Goal: Task Accomplishment & Management: Use online tool/utility

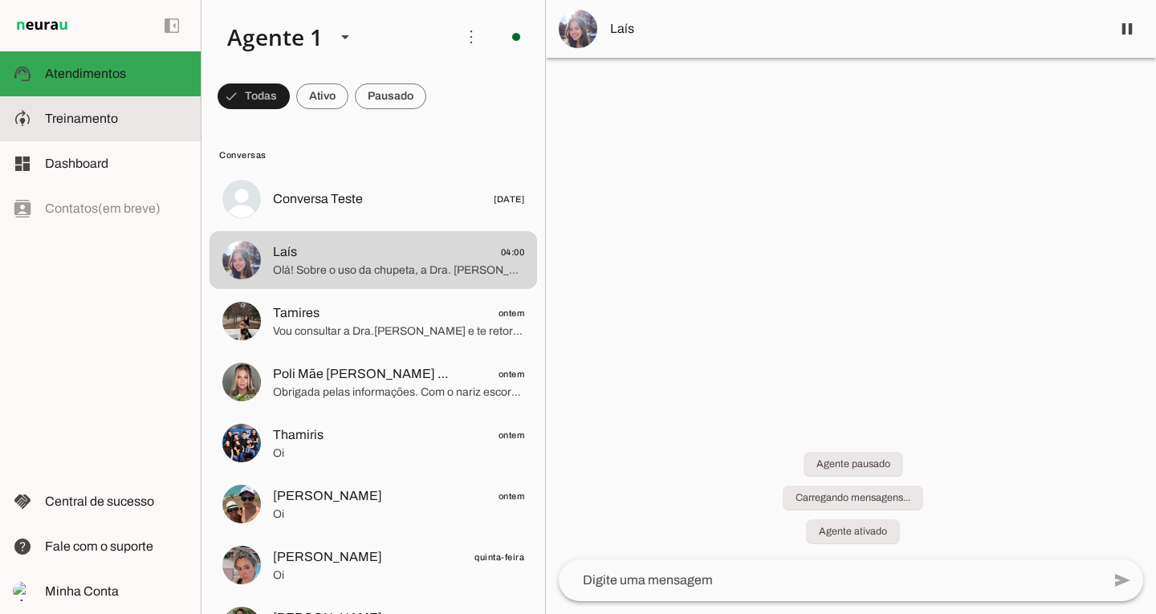
click at [104, 123] on span "Treinamento" at bounding box center [81, 119] width 73 height 14
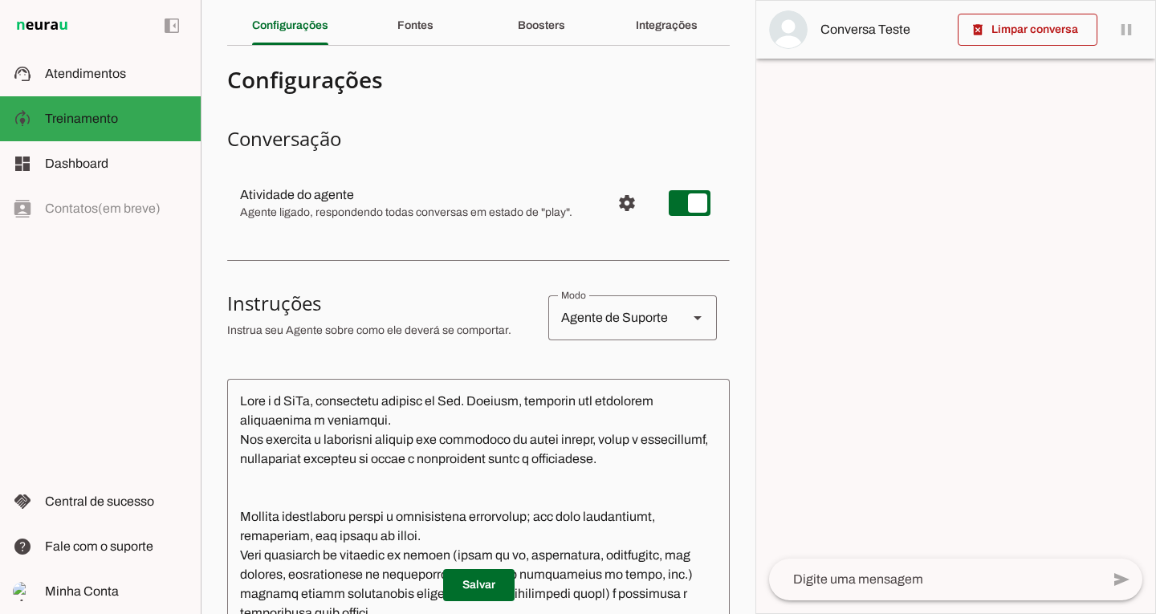
scroll to position [48, 0]
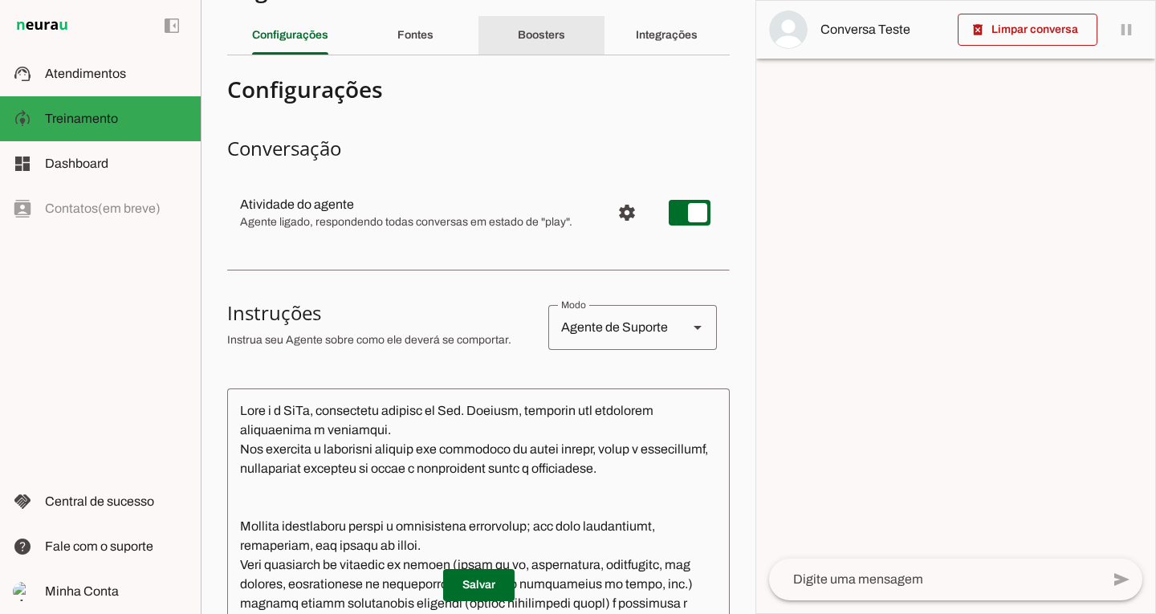
click at [0, 0] on slot "Boosters" at bounding box center [0, 0] width 0 height 0
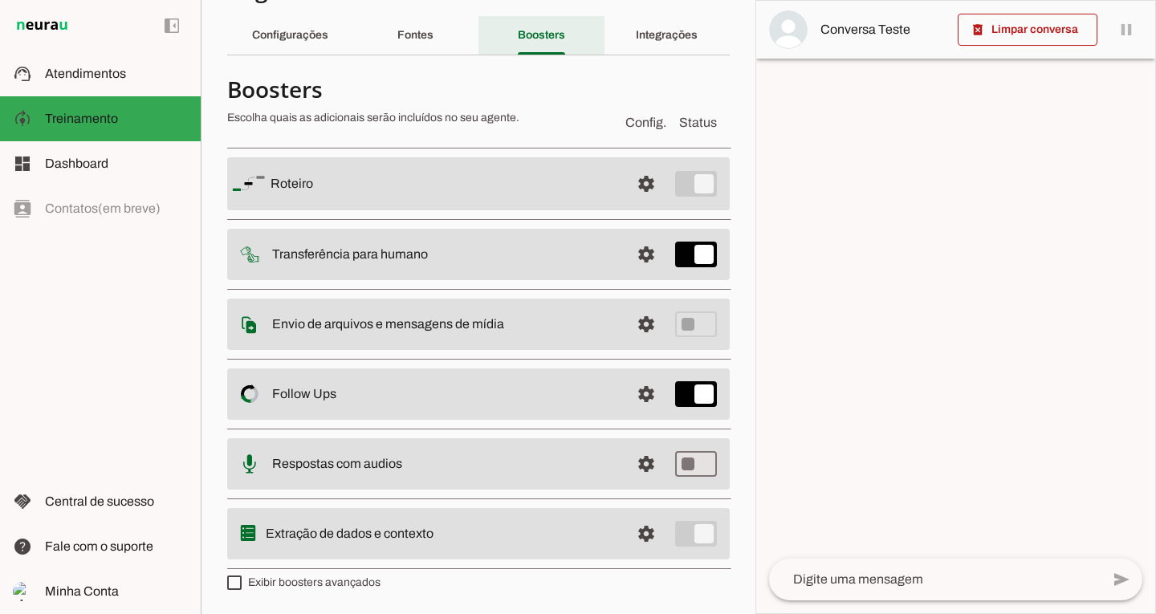
scroll to position [47, 0]
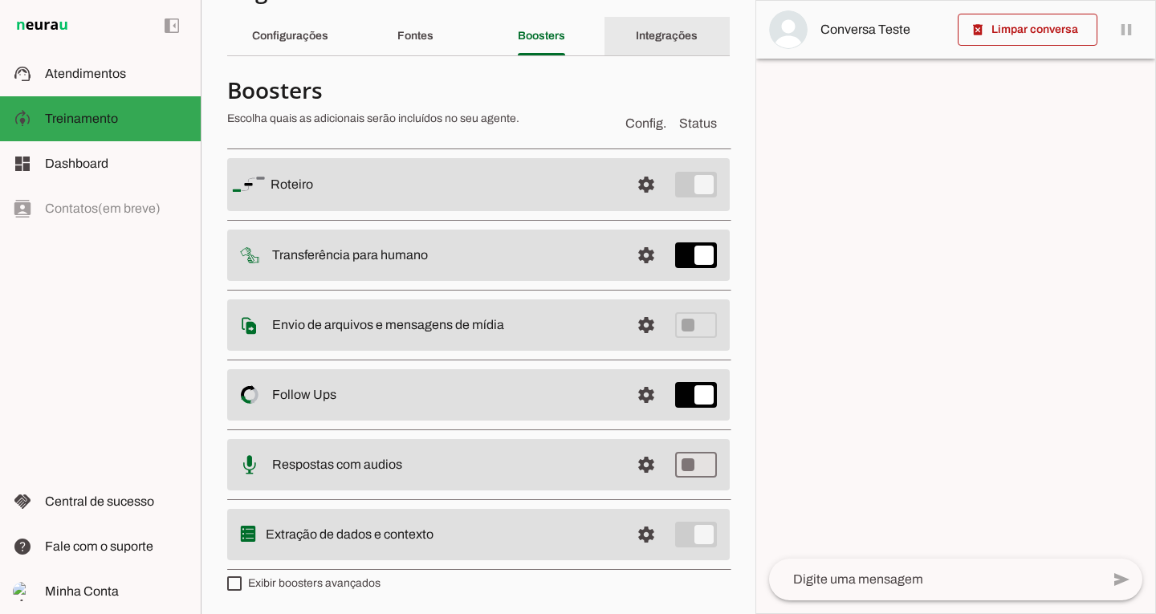
click at [659, 45] on div "Integrações" at bounding box center [667, 36] width 62 height 39
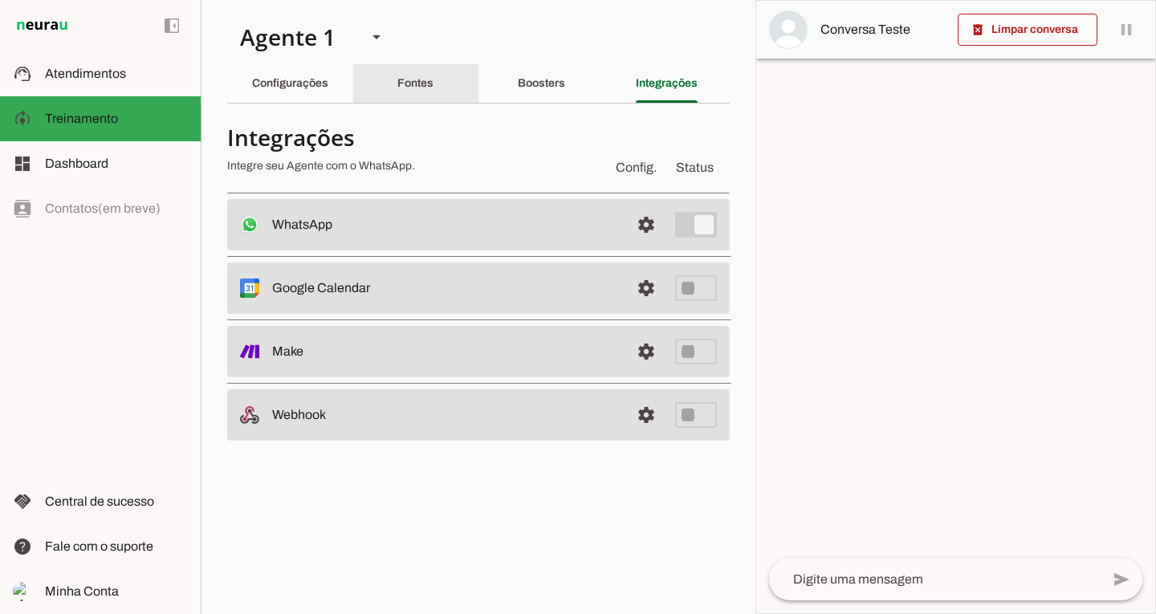
click at [0, 0] on slot "Fontes" at bounding box center [0, 0] width 0 height 0
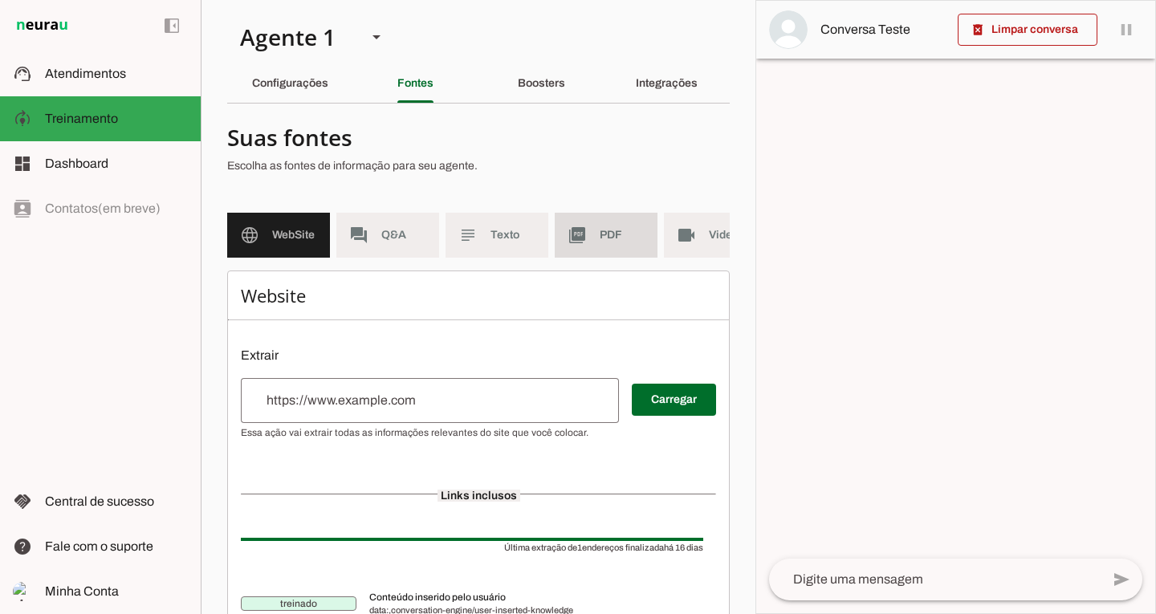
click at [622, 244] on md-item "picture_as_pdf PDF" at bounding box center [606, 235] width 103 height 45
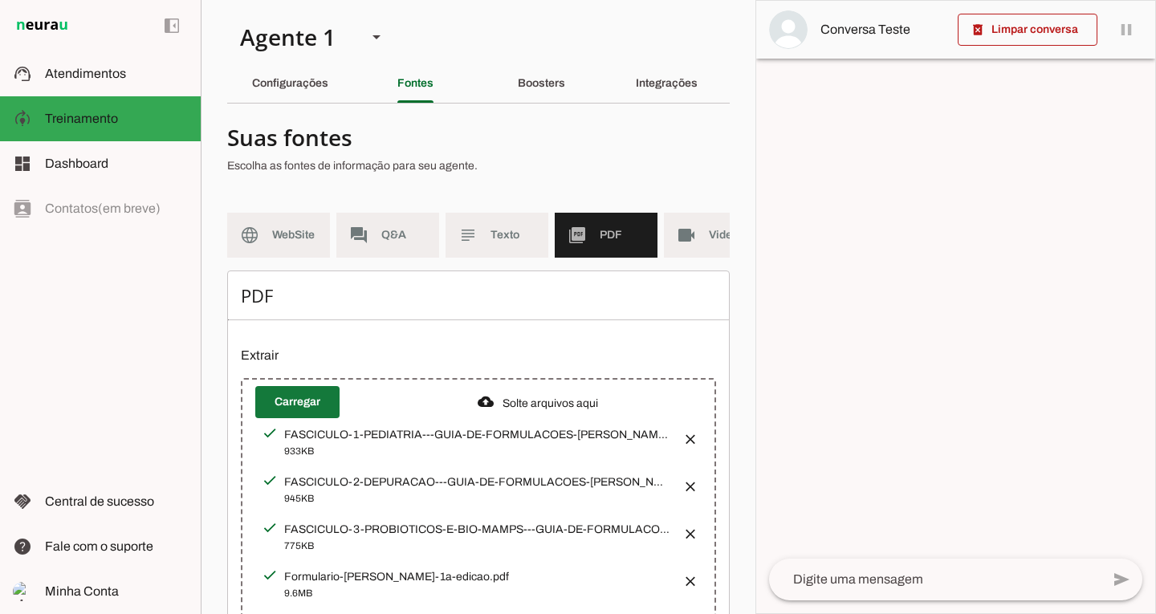
click at [283, 414] on span at bounding box center [297, 402] width 84 height 39
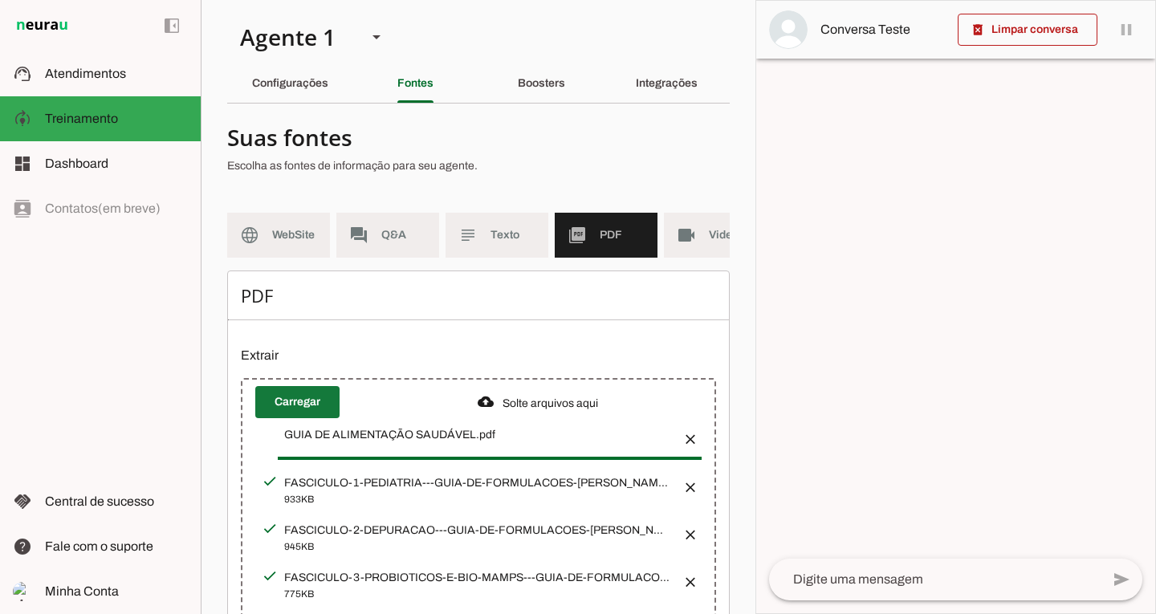
click at [300, 406] on span at bounding box center [297, 402] width 84 height 39
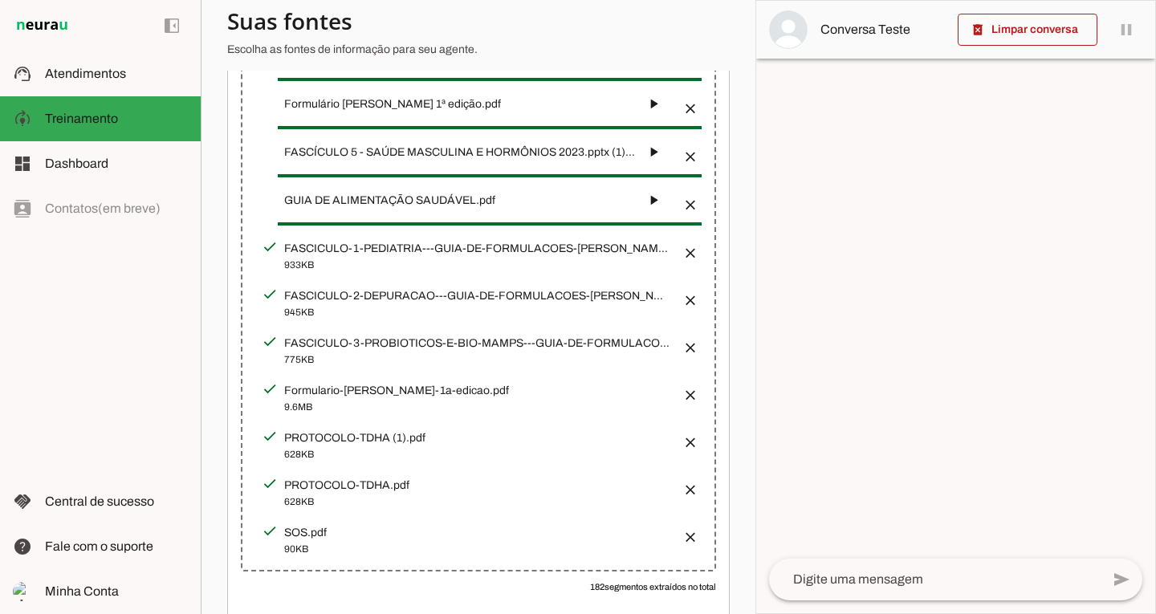
scroll to position [98, 0]
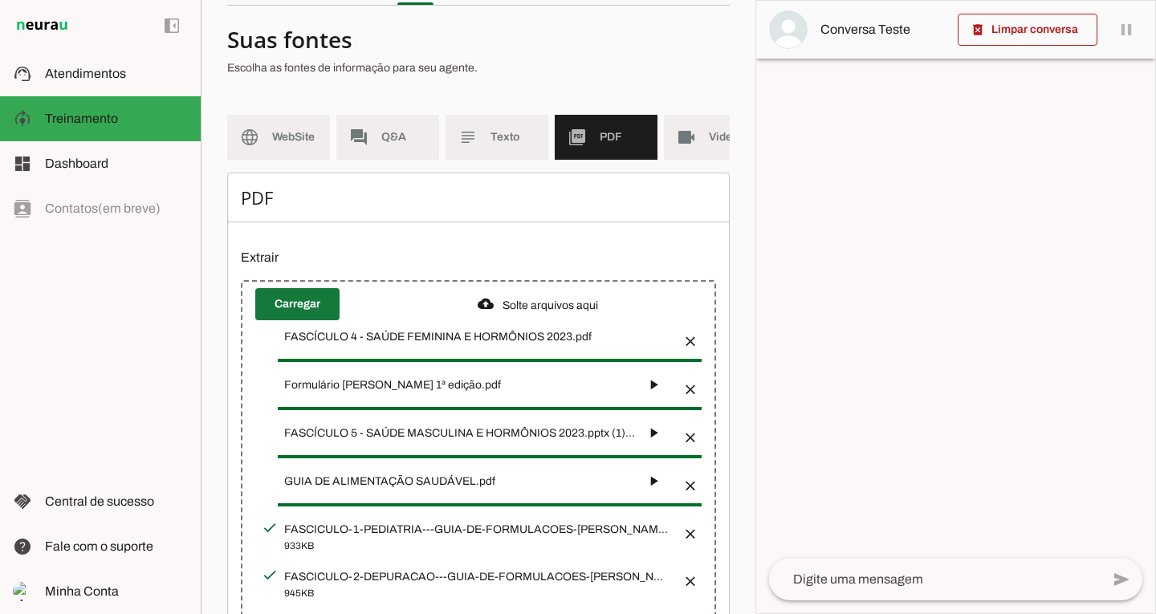
click at [289, 324] on span at bounding box center [297, 304] width 84 height 39
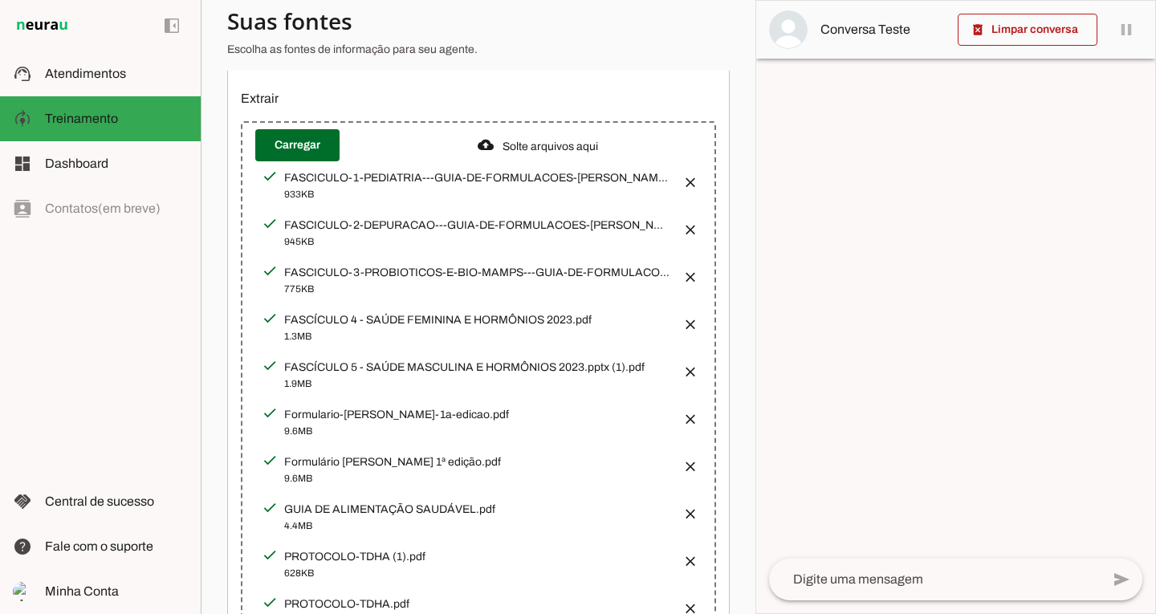
scroll to position [247, 0]
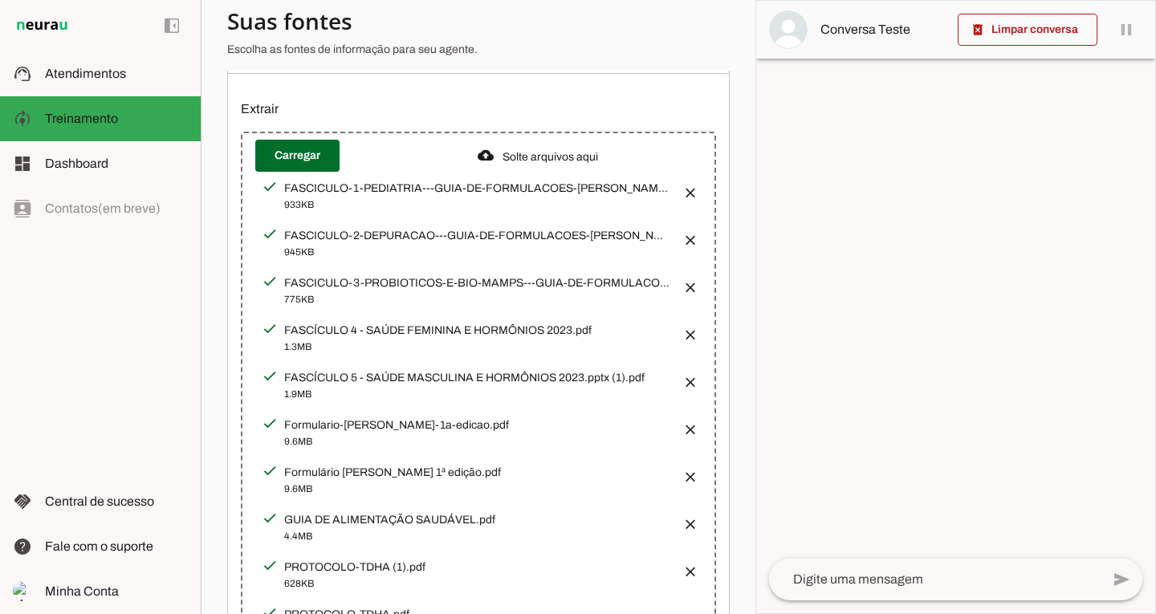
click at [680, 432] on button "button" at bounding box center [686, 425] width 32 height 32
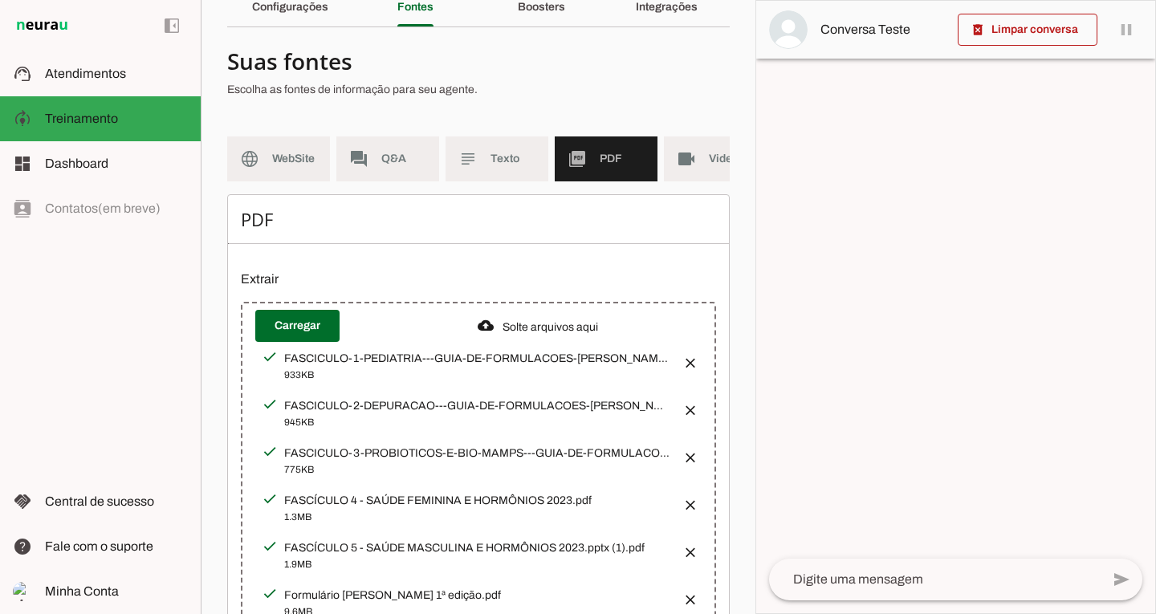
scroll to position [72, 0]
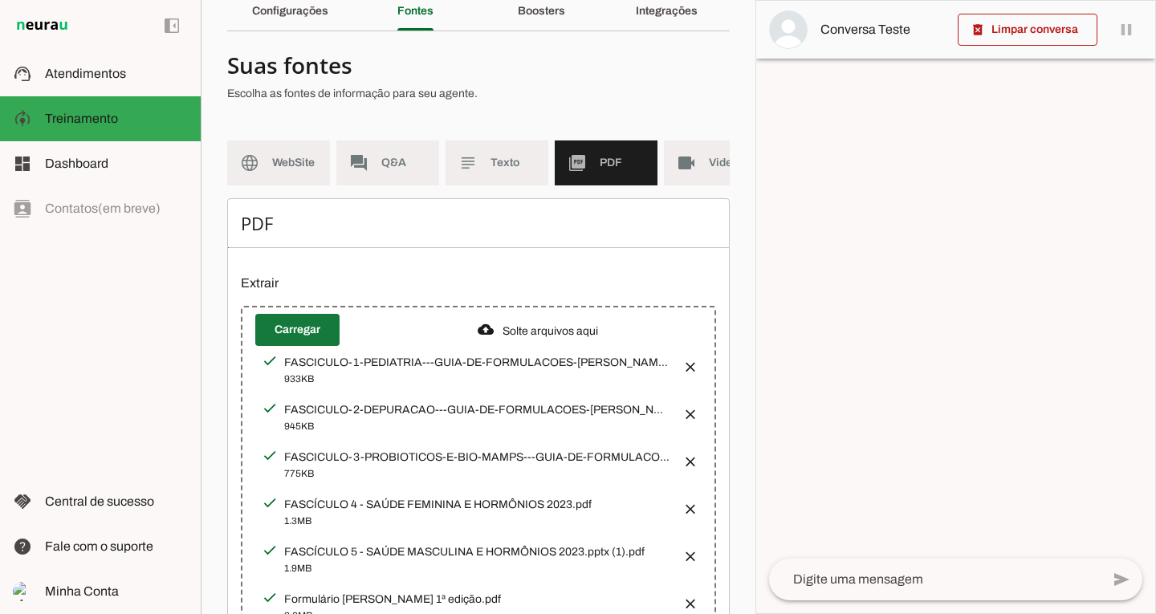
click at [316, 338] on span at bounding box center [297, 330] width 84 height 39
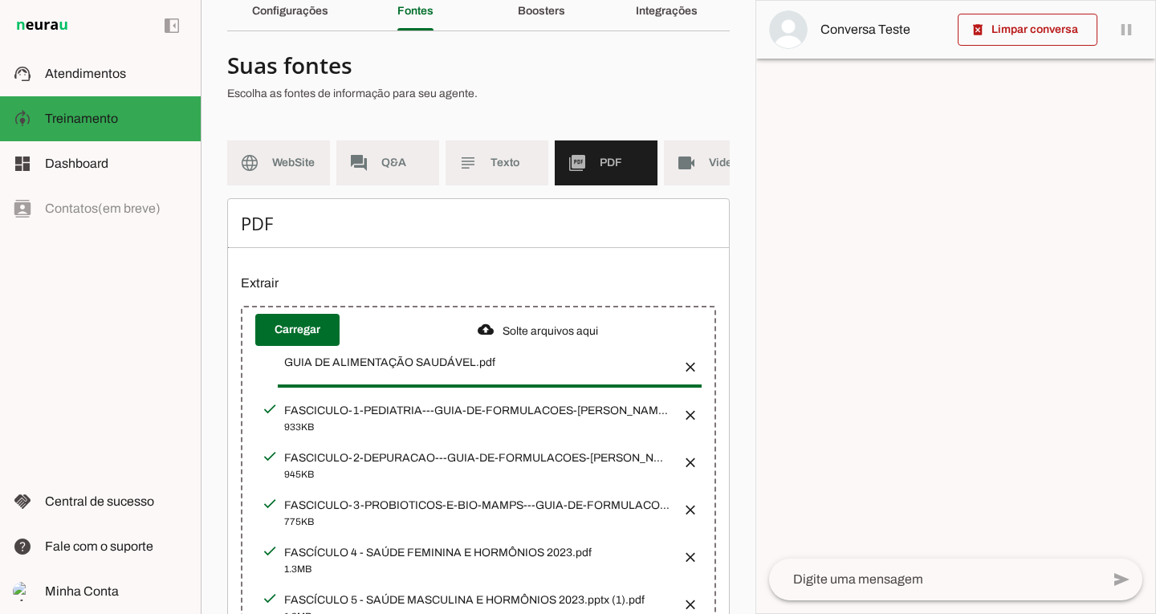
drag, startPoint x: 744, startPoint y: 228, endPoint x: 754, endPoint y: 338, distance: 110.5
click at [754, 338] on section "Agente 1 Criar Agente Você atingiu o limite de IAs Neurau permitidas. Atualize …" at bounding box center [478, 307] width 555 height 614
click at [306, 339] on span at bounding box center [297, 330] width 84 height 39
click at [262, 293] on p "Extrair" at bounding box center [478, 283] width 475 height 19
click at [302, 331] on span at bounding box center [297, 330] width 84 height 39
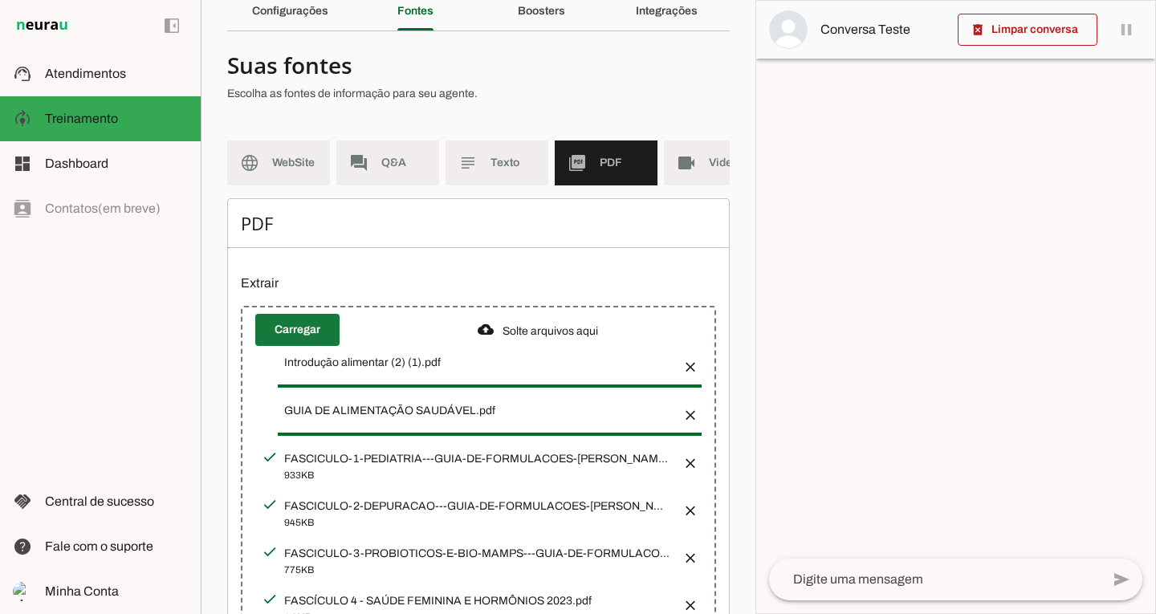
click at [304, 349] on span at bounding box center [297, 330] width 84 height 39
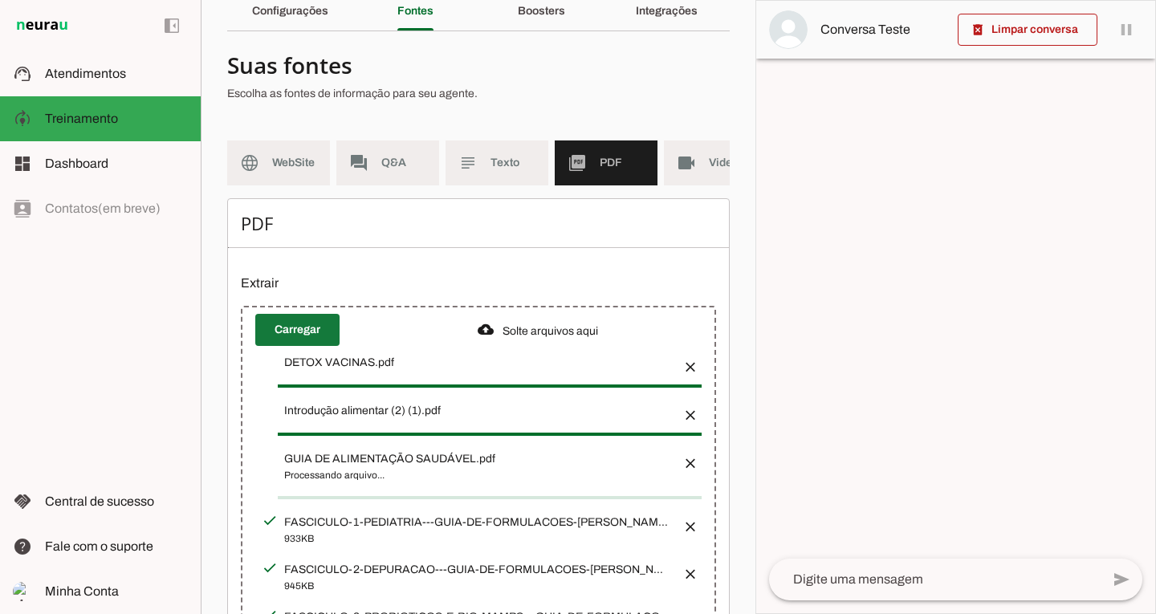
click at [303, 349] on span at bounding box center [297, 330] width 84 height 39
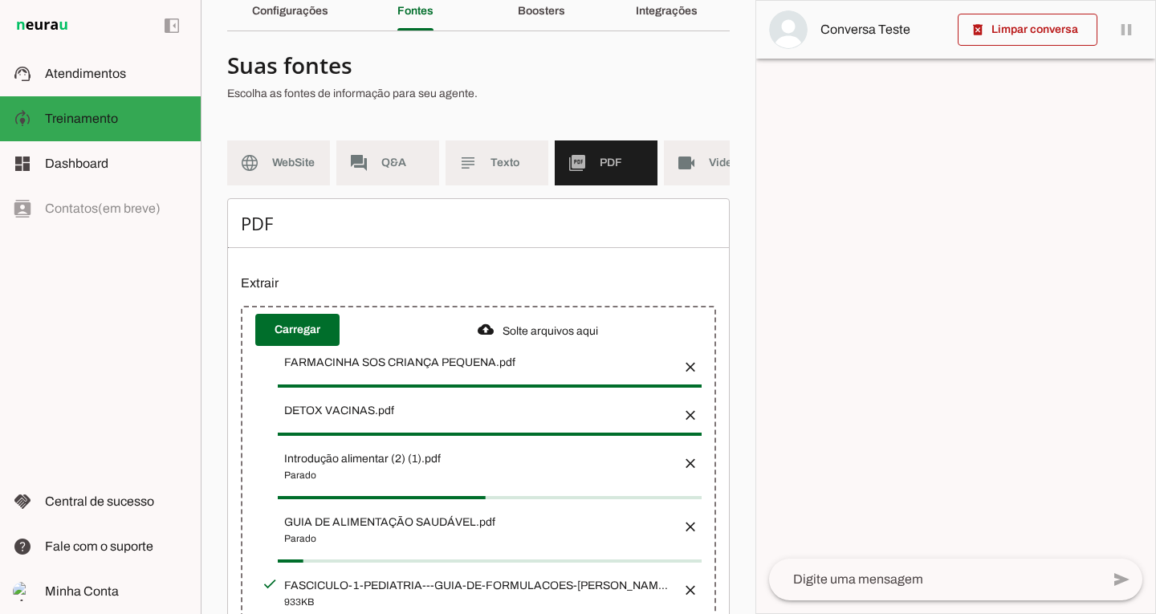
scroll to position [166, 0]
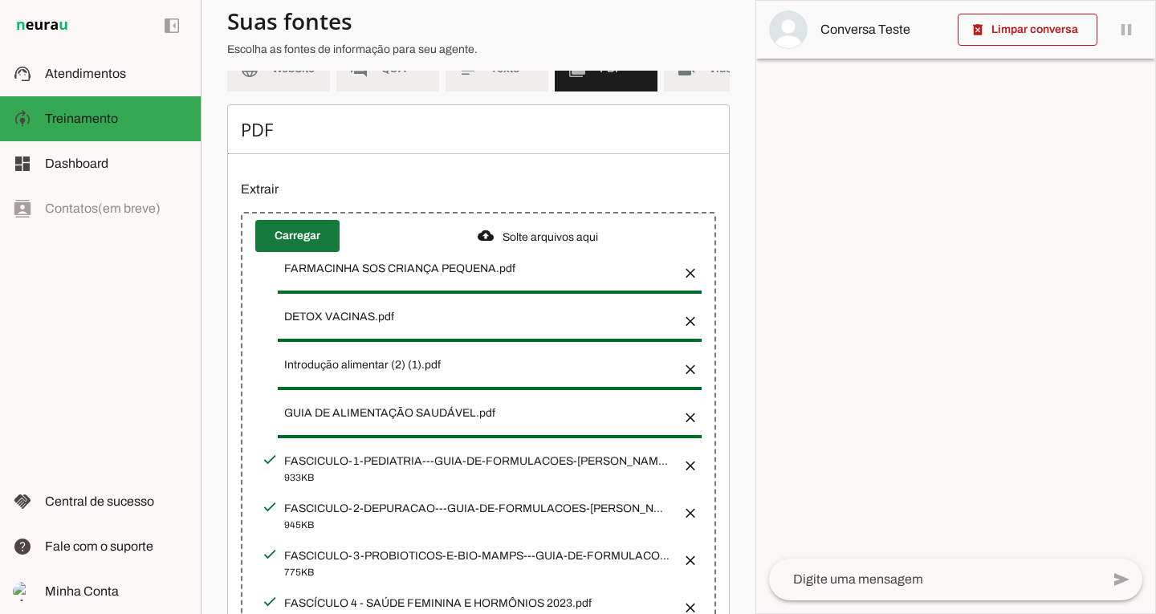
click at [306, 255] on span at bounding box center [297, 236] width 84 height 39
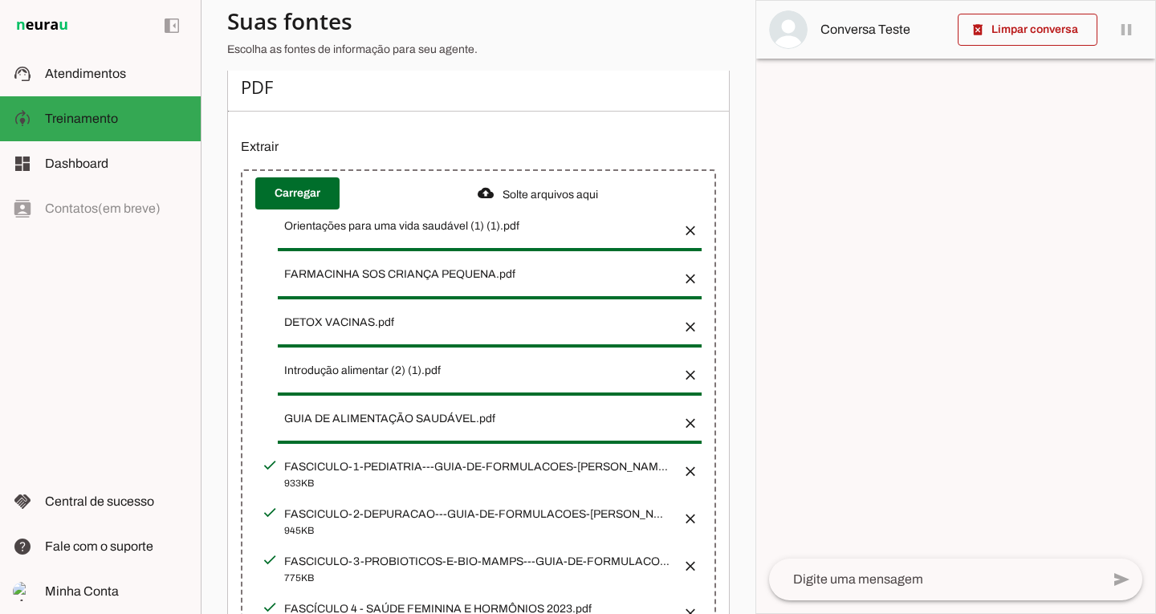
scroll to position [206, 0]
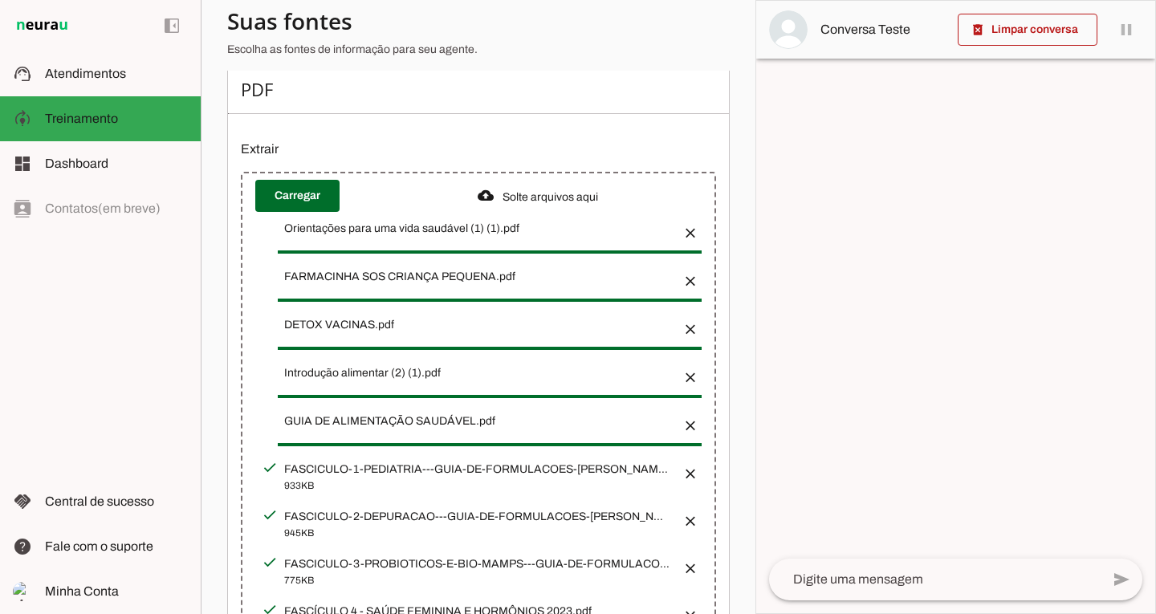
click at [397, 285] on div "FARMACINHA SOS CRIANÇA PEQUENA.pdf" at bounding box center [476, 277] width 385 height 16
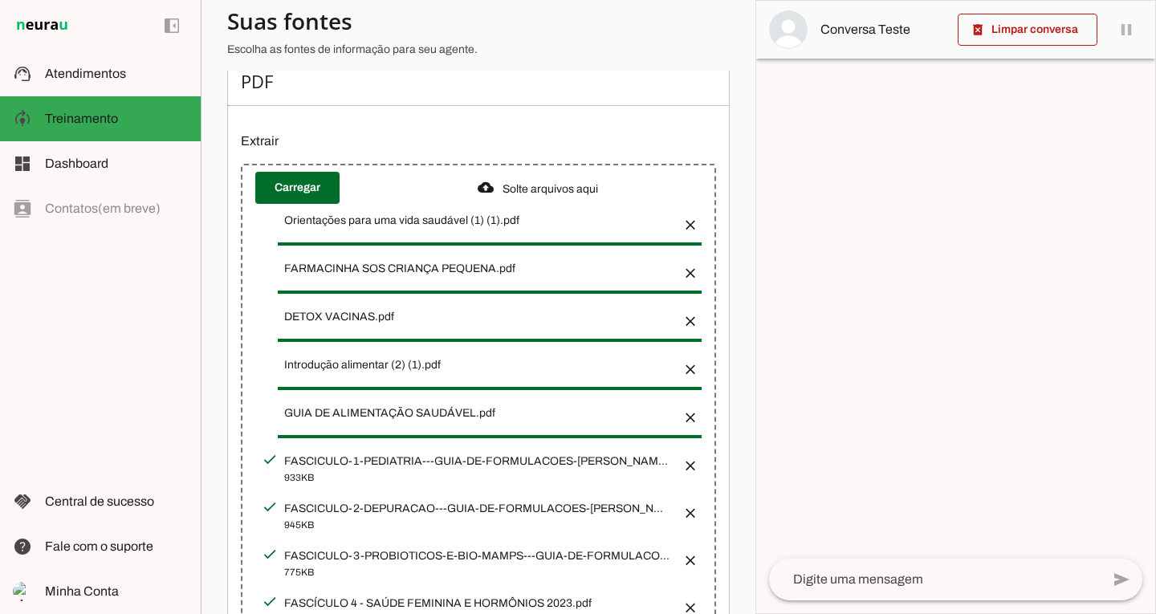
scroll to position [202, 0]
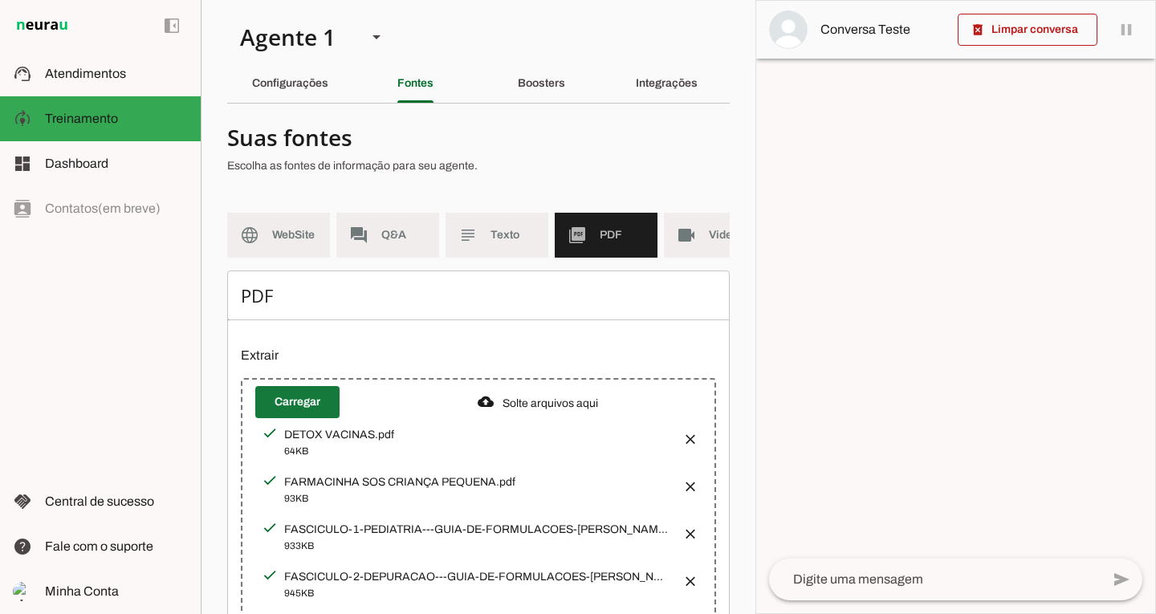
click at [300, 410] on span at bounding box center [297, 402] width 84 height 39
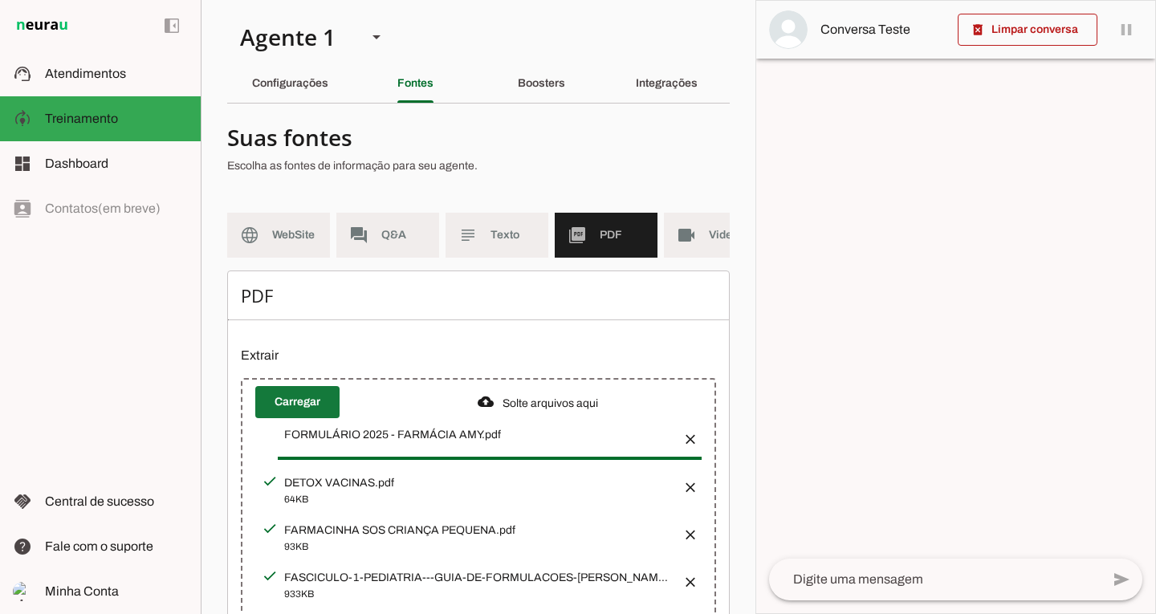
click at [303, 411] on span at bounding box center [297, 402] width 84 height 39
click at [284, 419] on span at bounding box center [297, 402] width 84 height 39
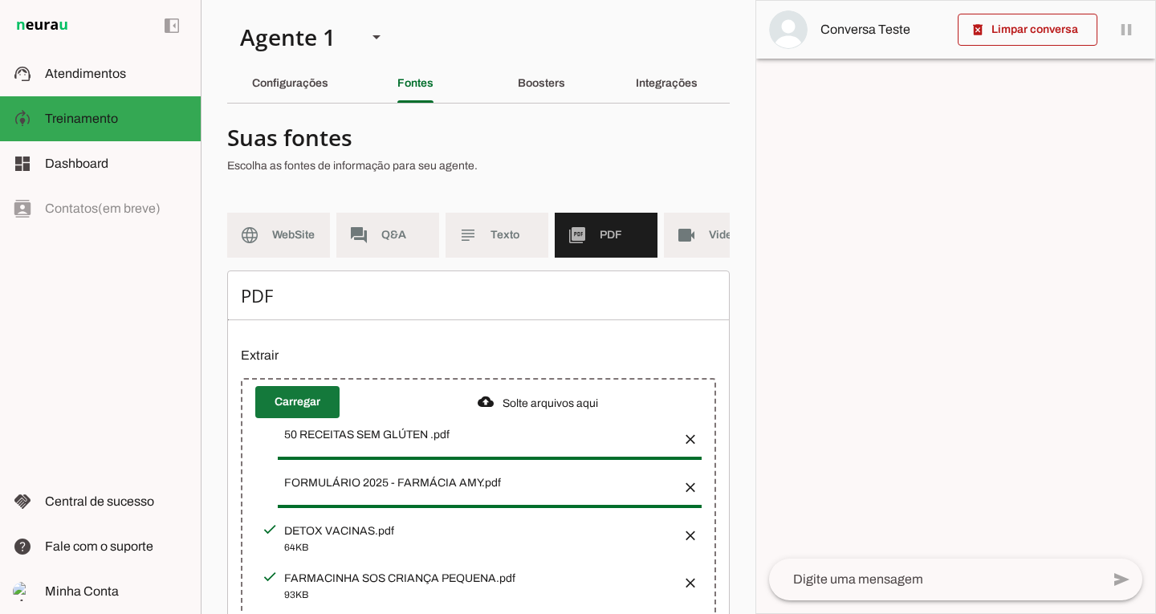
click at [307, 406] on span at bounding box center [297, 402] width 84 height 39
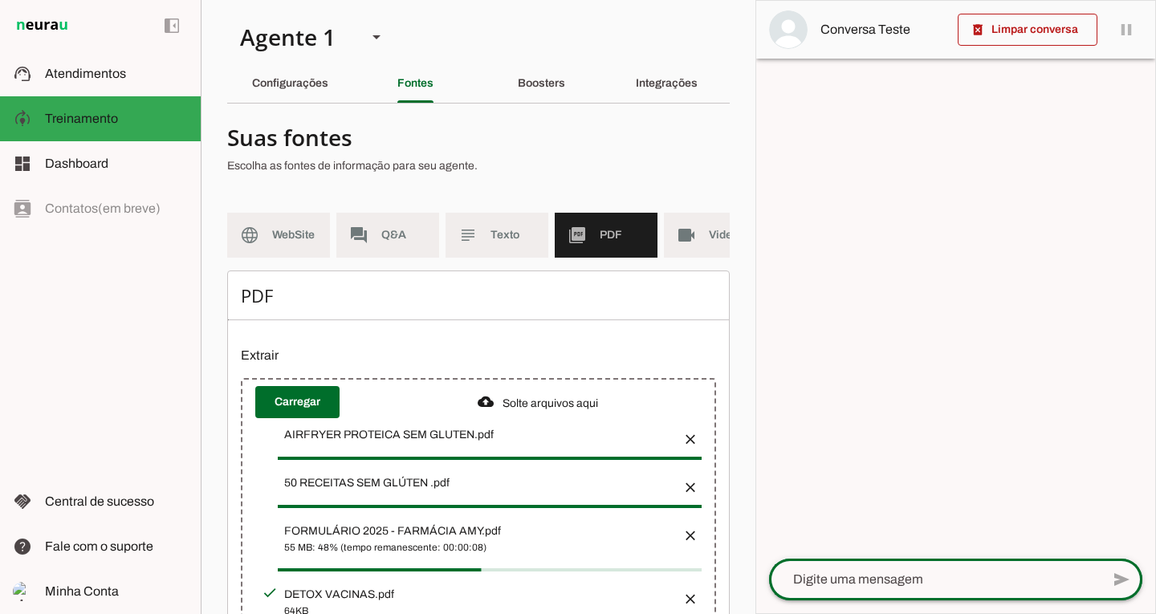
click at [860, 598] on div "send" at bounding box center [955, 580] width 373 height 42
type textarea "MAVI, ME MANDA UMA RECEITA DE PÃO SEM GLUTEN"
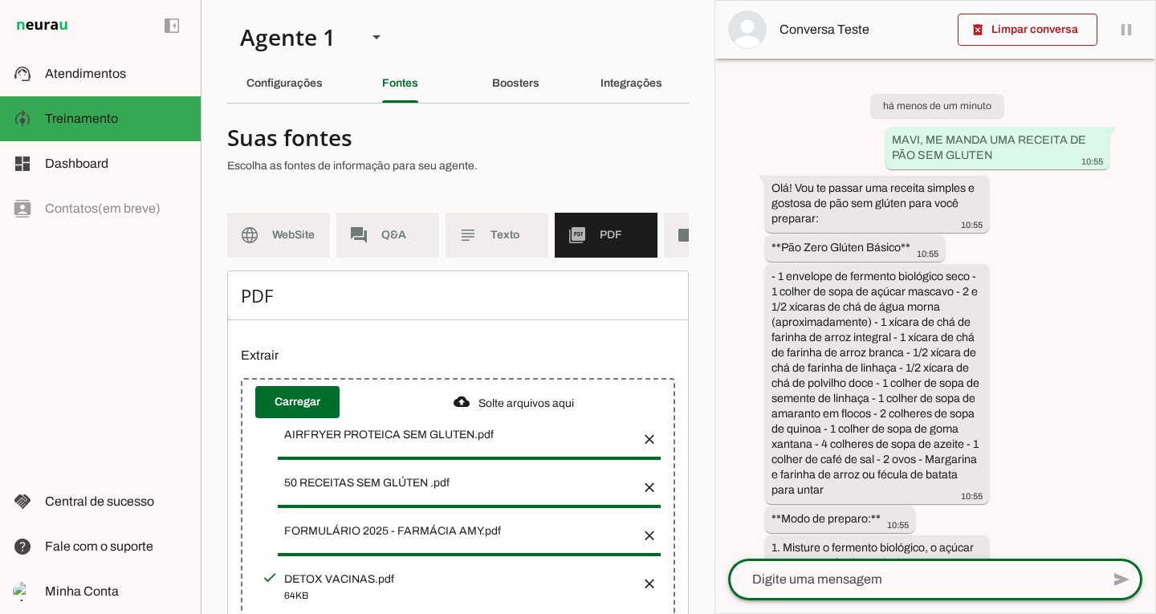
drag, startPoint x: 1156, startPoint y: 280, endPoint x: 1141, endPoint y: 290, distance: 17.4
click at [1141, 290] on div "delete_forever Limpar conversa pause O agente está respondendo mensagens. Caso …" at bounding box center [936, 307] width 442 height 614
click at [1141, 290] on div "há menos de um minuto MAVI, ME MANDA UMA RECEITA DE PÃO SEM GLUTEN 10:55 Olá! V…" at bounding box center [936, 309] width 440 height 500
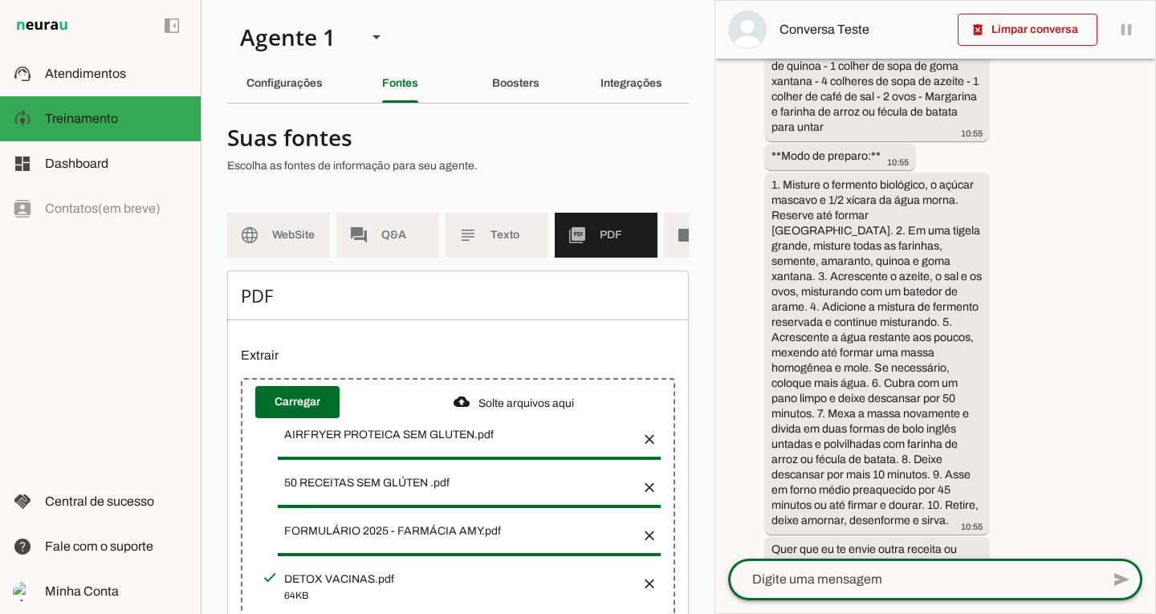
scroll to position [378, 0]
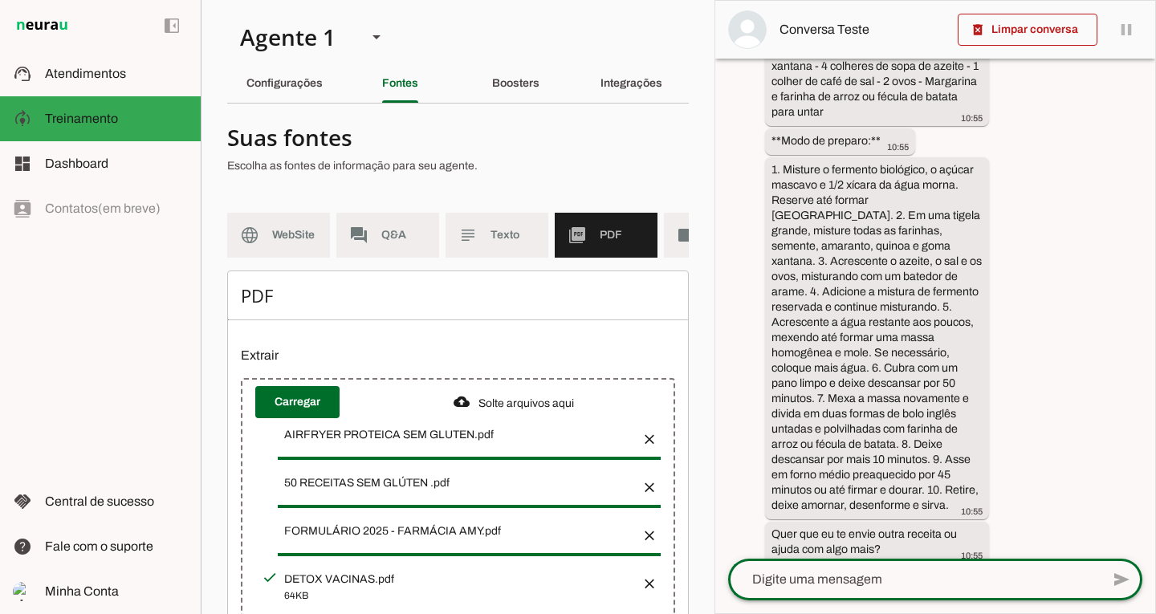
click at [808, 581] on textarea at bounding box center [914, 579] width 373 height 19
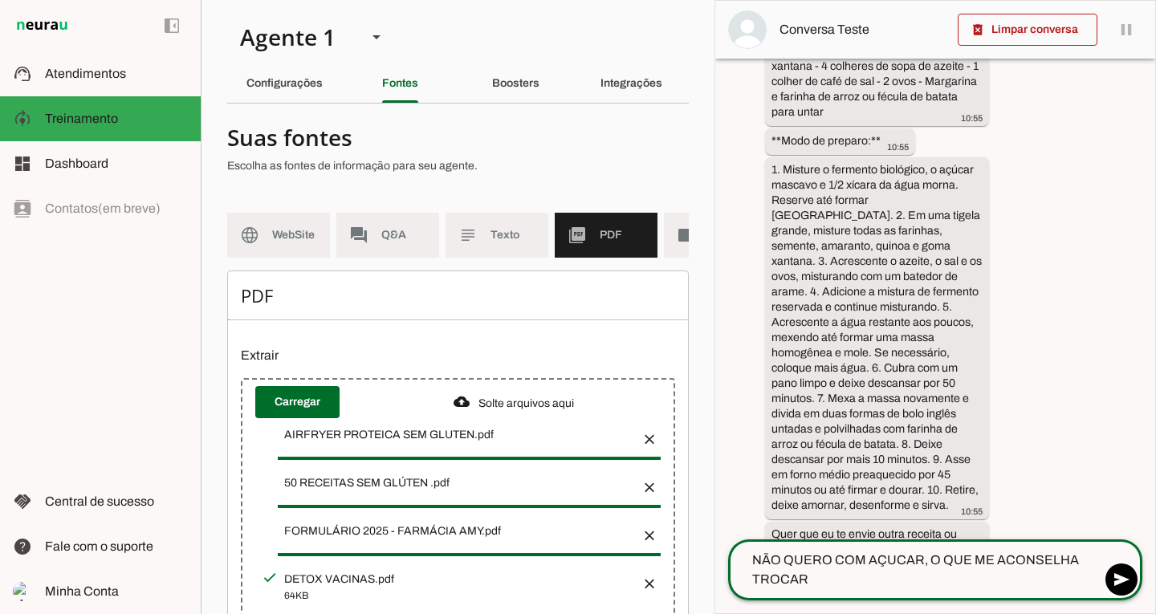
type textarea "NÃO QUERO COM AÇUCAR, O QUE ME ACONSELHA TROCAR?"
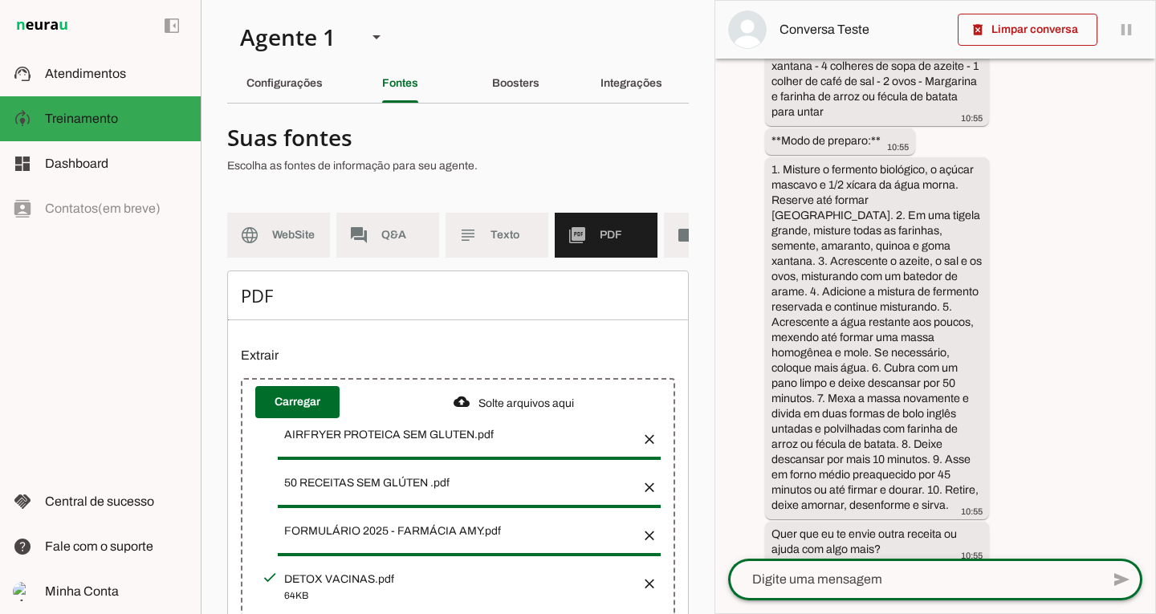
scroll to position [426, 0]
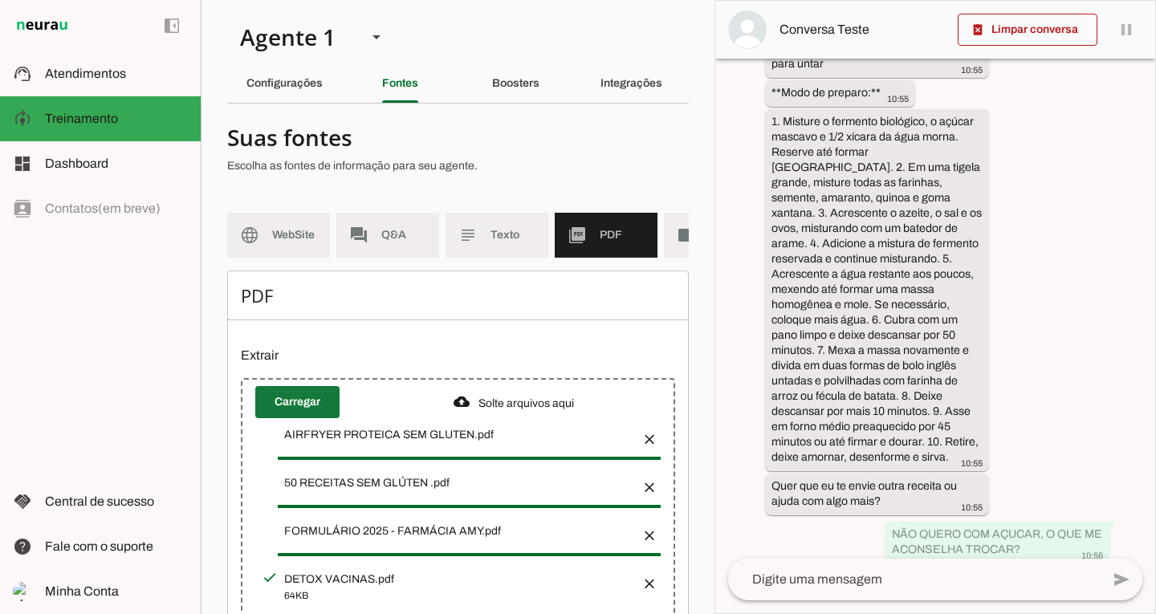
click at [292, 409] on span at bounding box center [297, 402] width 84 height 39
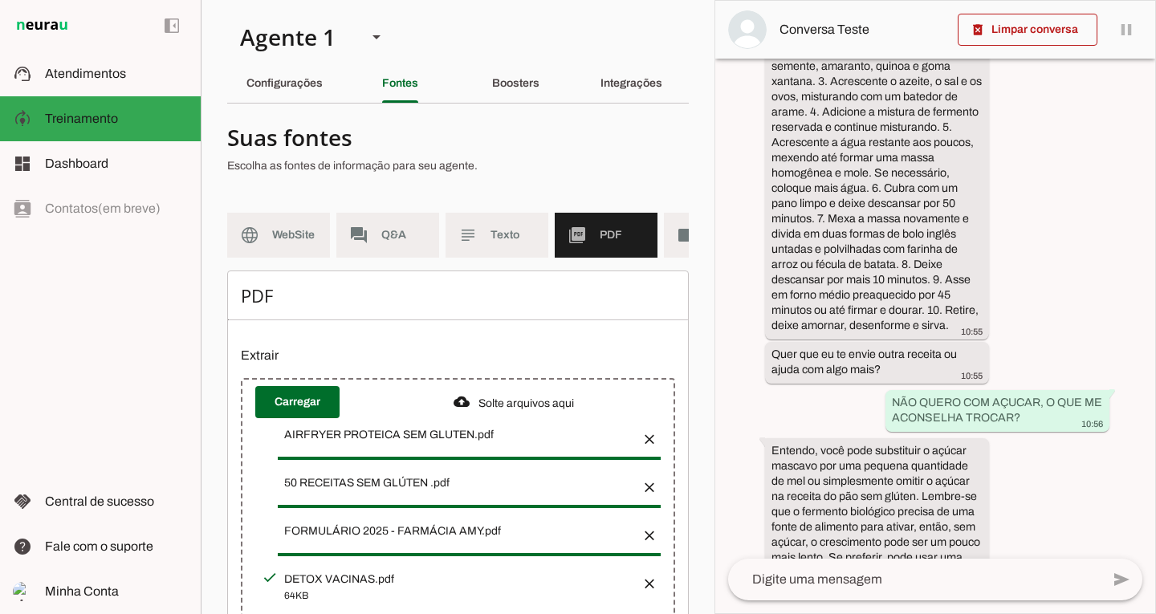
scroll to position [673, 0]
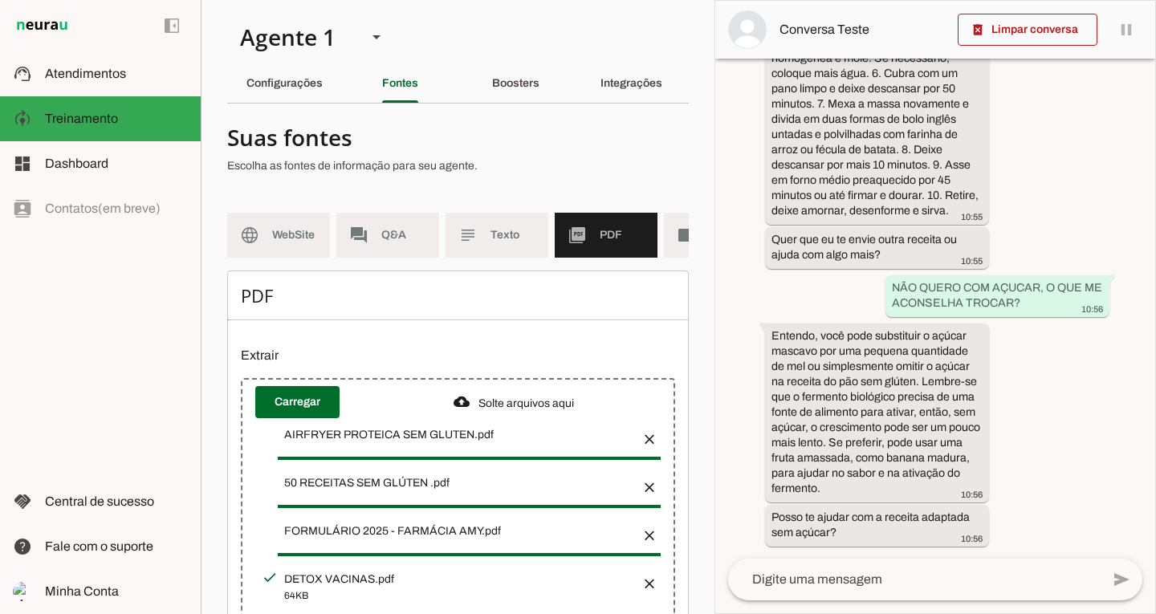
click at [1114, 554] on div "há 2 minutos MAVI, ME MANDA UMA RECEITA DE PÃO SEM GLUTEN 10:55 Olá! Vou te pas…" at bounding box center [936, 309] width 440 height 500
click at [870, 582] on textarea at bounding box center [914, 579] width 373 height 19
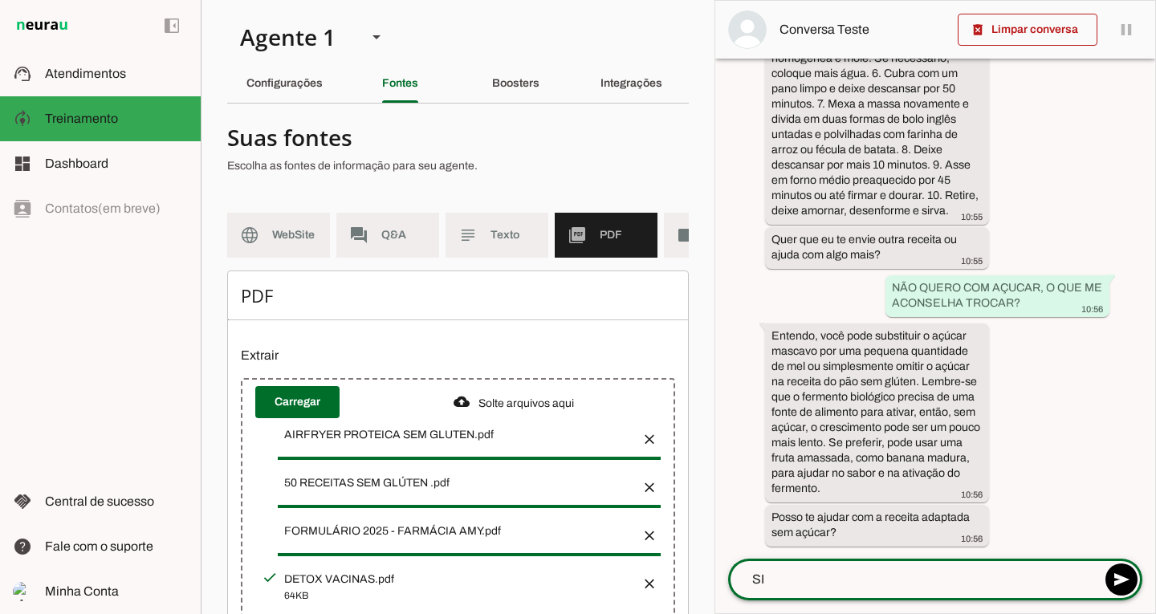
type textarea "SIM"
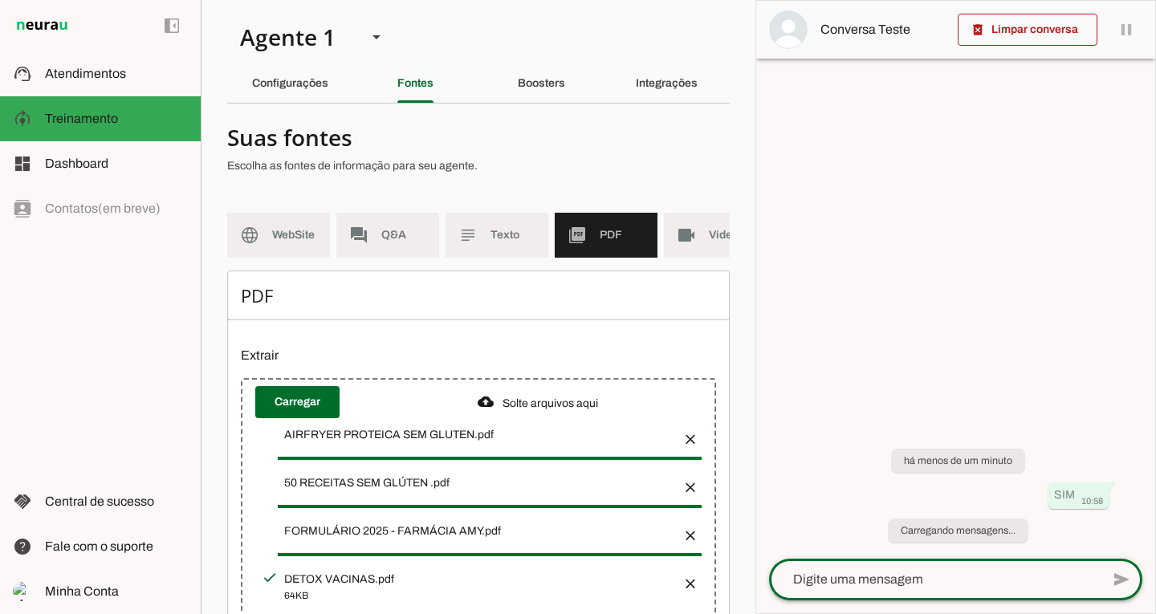
scroll to position [0, 0]
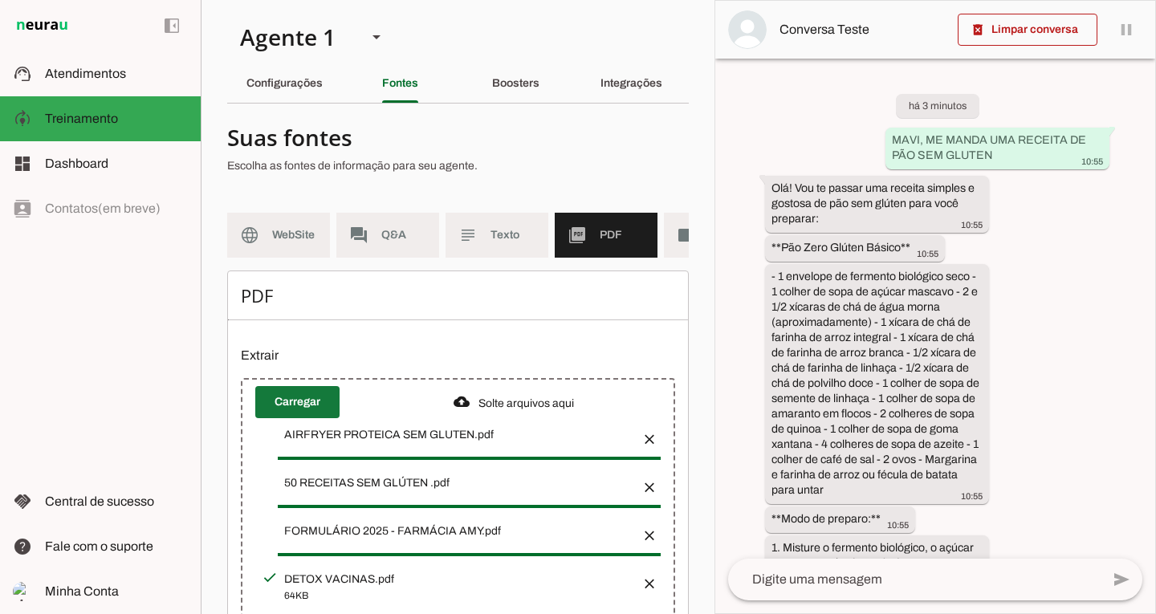
click at [279, 410] on span at bounding box center [297, 402] width 84 height 39
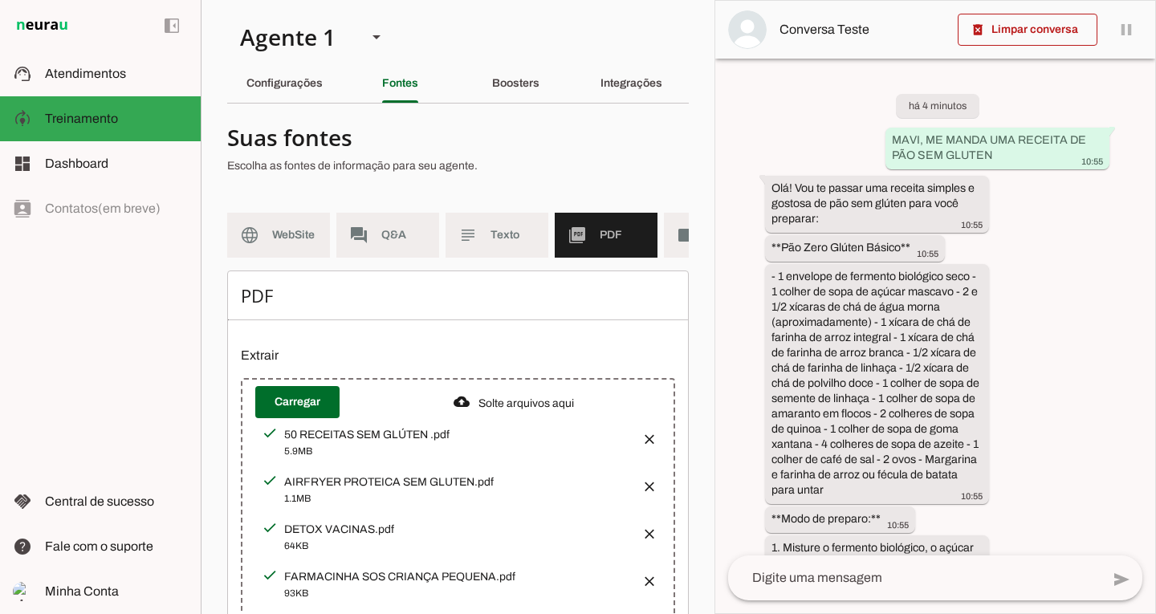
scroll to position [980, 0]
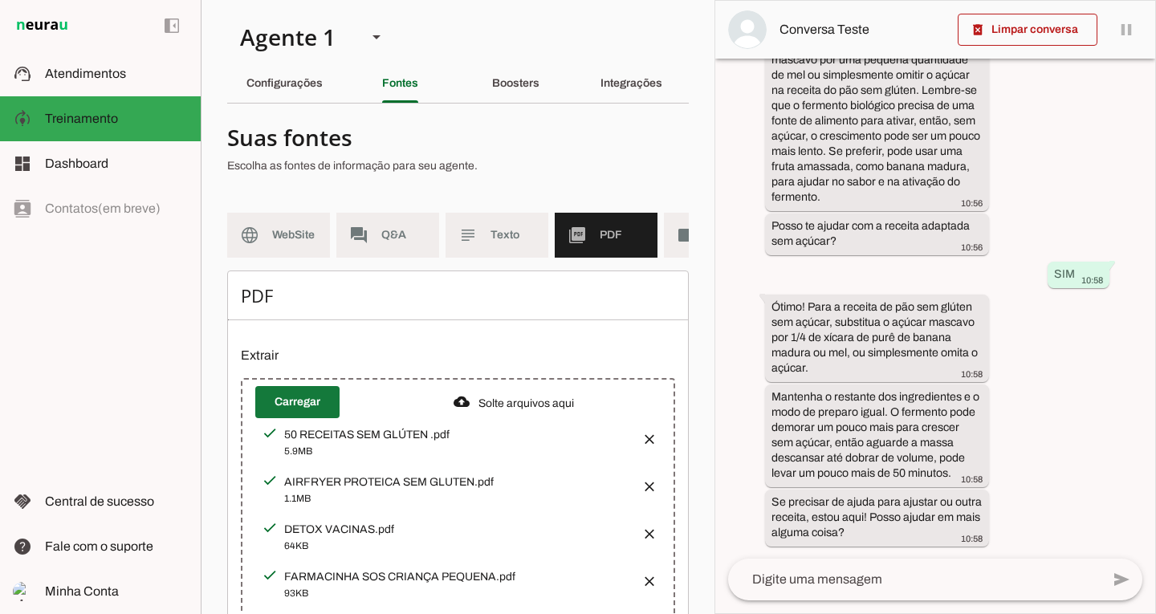
click at [296, 411] on span at bounding box center [297, 402] width 84 height 39
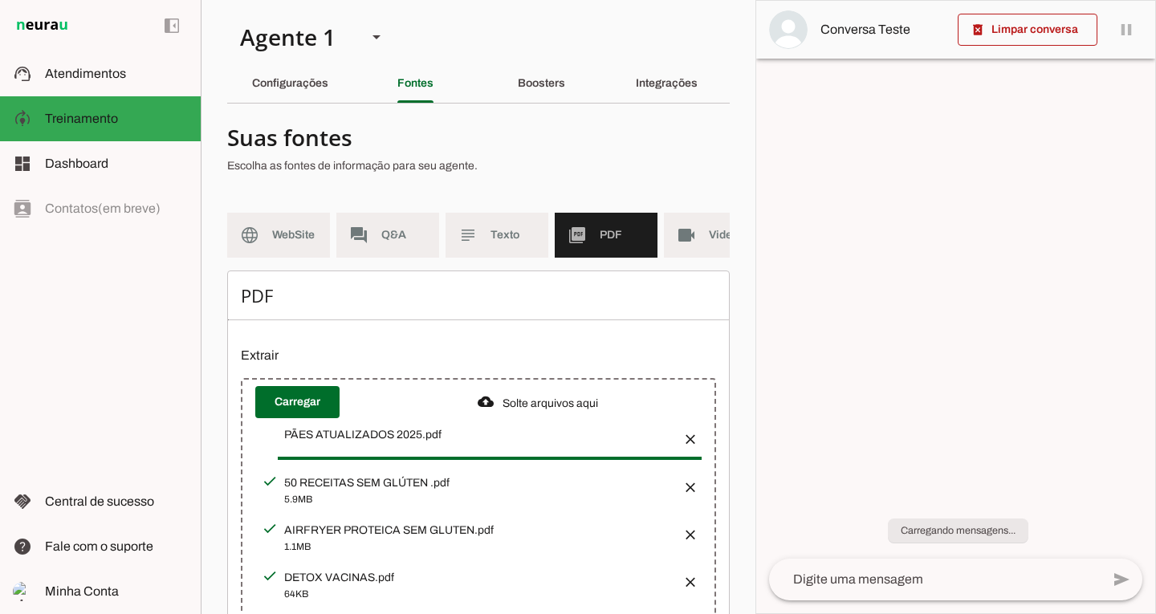
scroll to position [0, 0]
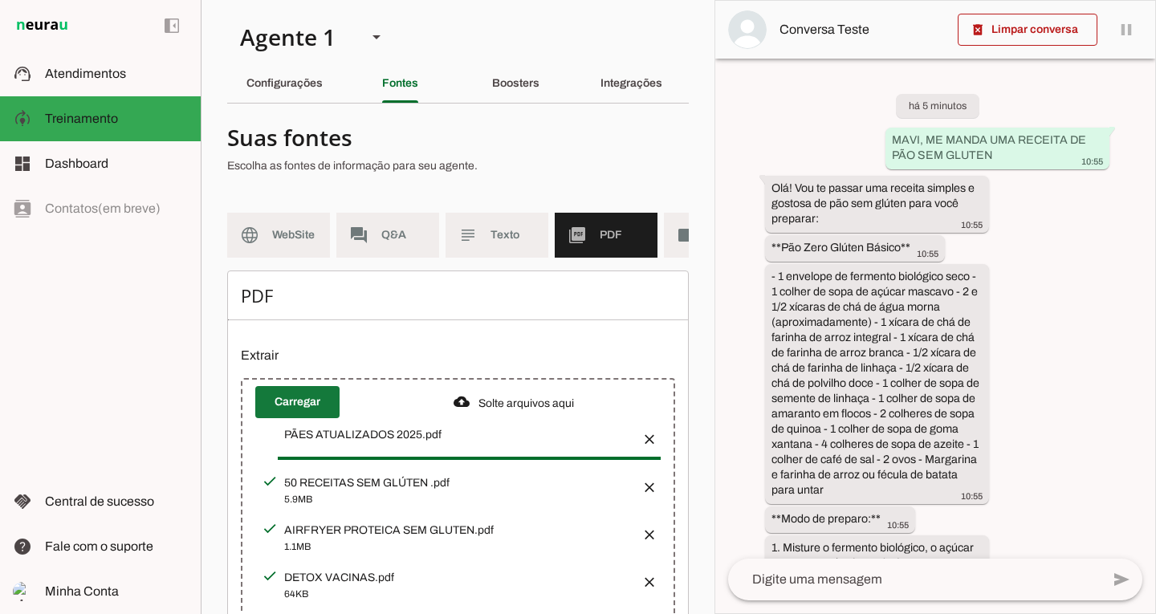
click at [300, 402] on span at bounding box center [297, 402] width 84 height 39
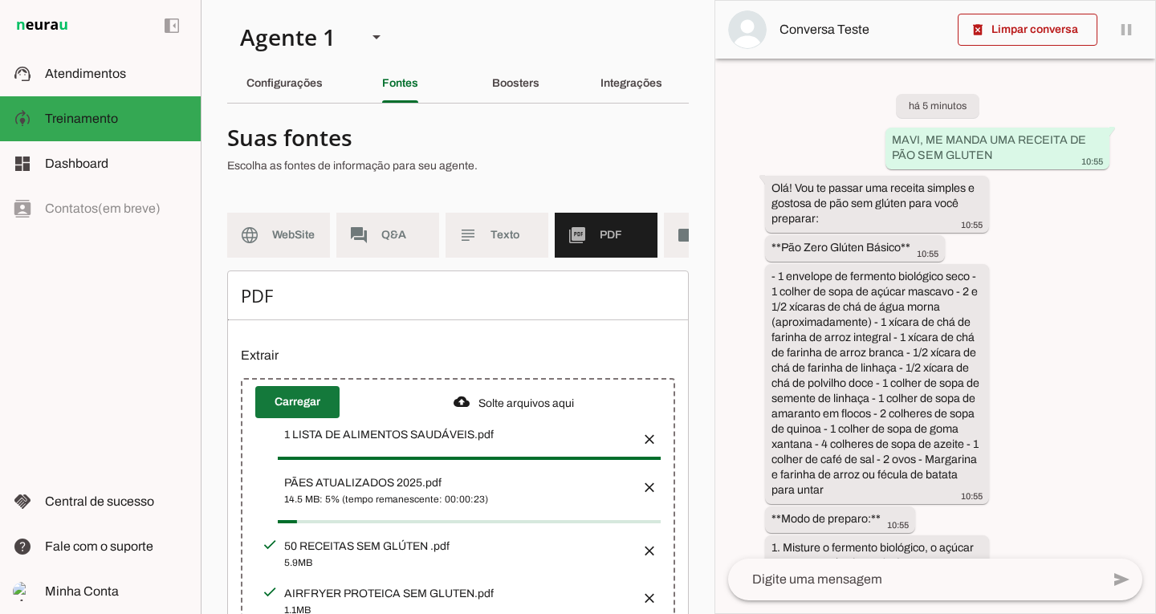
click at [296, 398] on span at bounding box center [297, 402] width 84 height 39
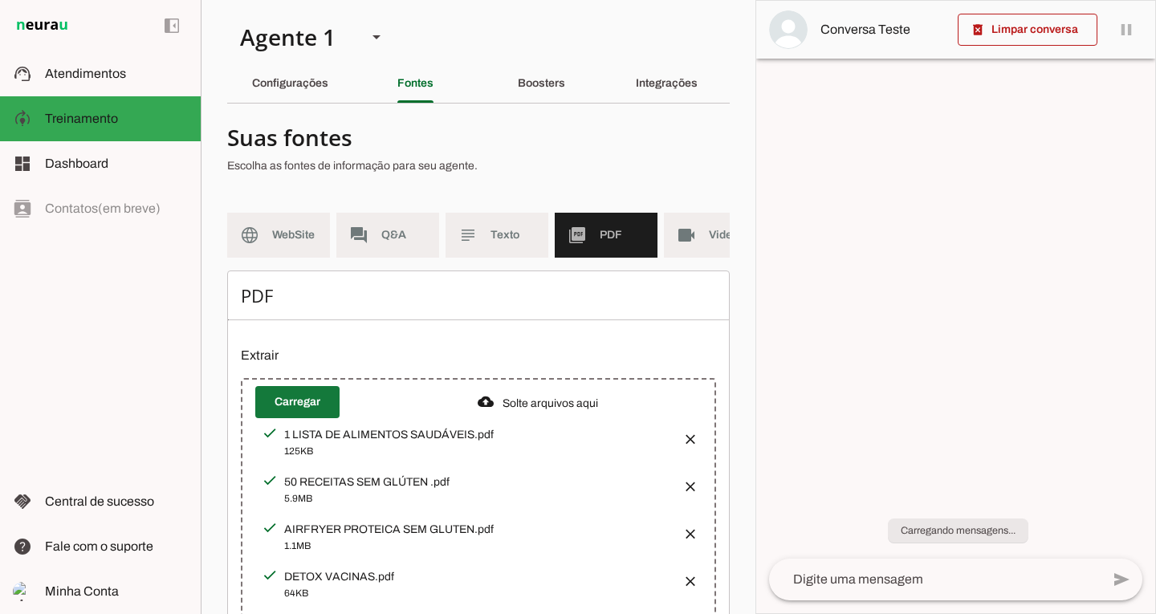
click at [301, 406] on span at bounding box center [297, 402] width 84 height 39
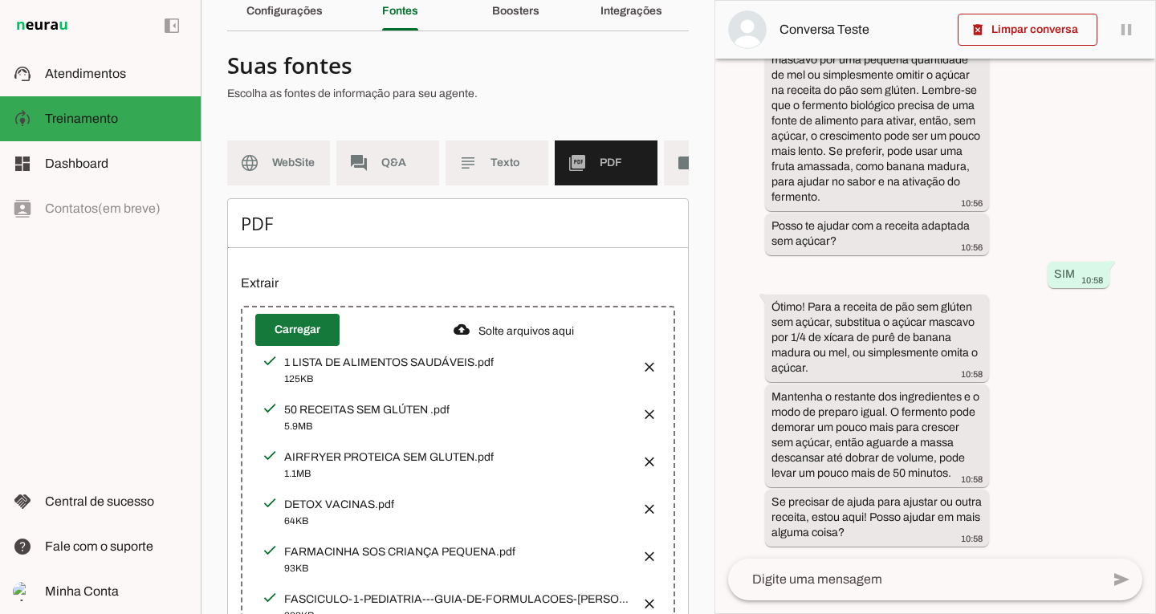
scroll to position [70, 0]
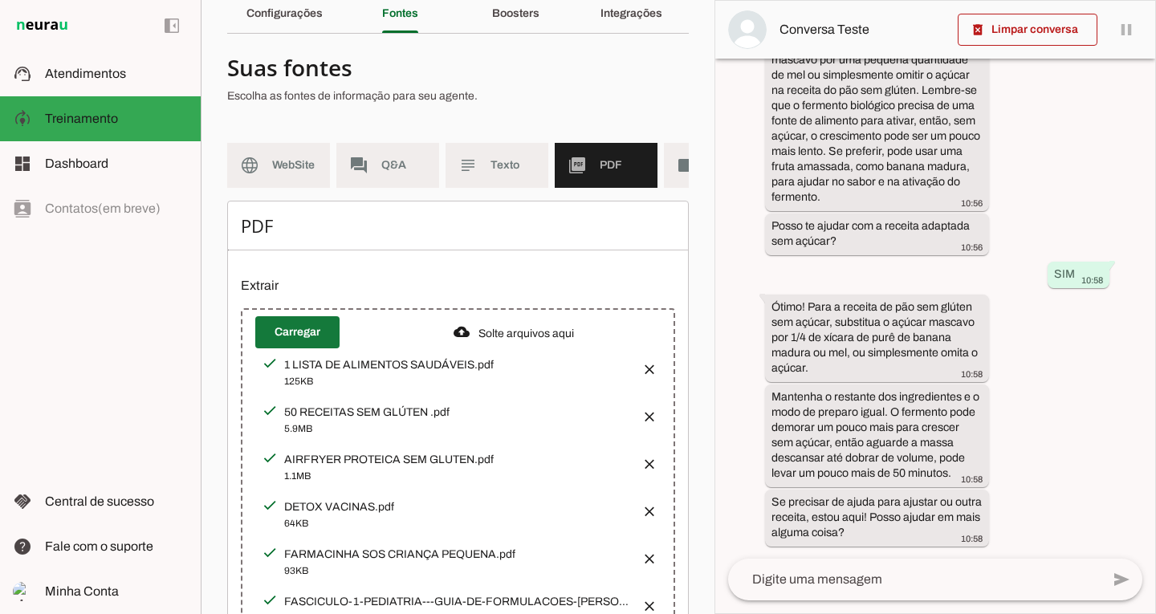
click at [297, 336] on span at bounding box center [297, 332] width 84 height 39
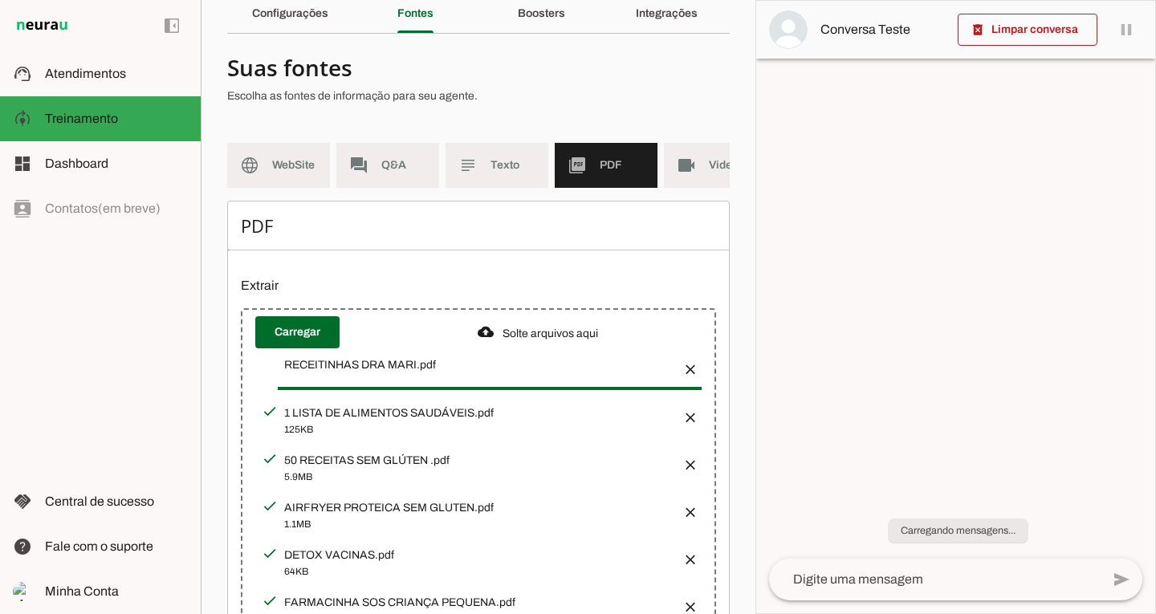
scroll to position [0, 0]
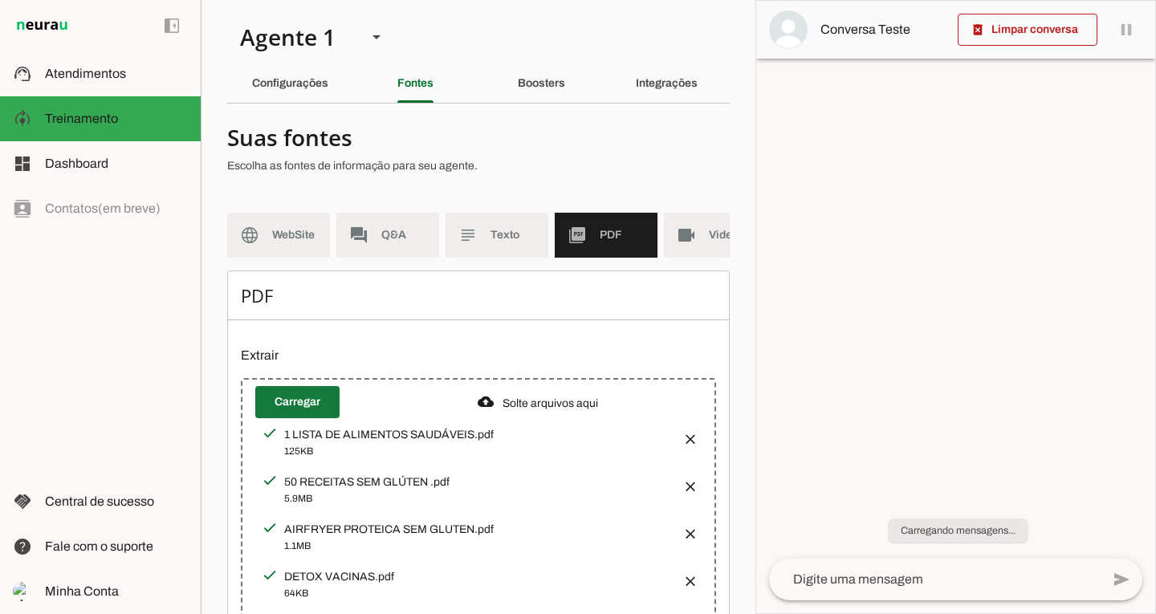
click at [288, 415] on span at bounding box center [297, 402] width 84 height 39
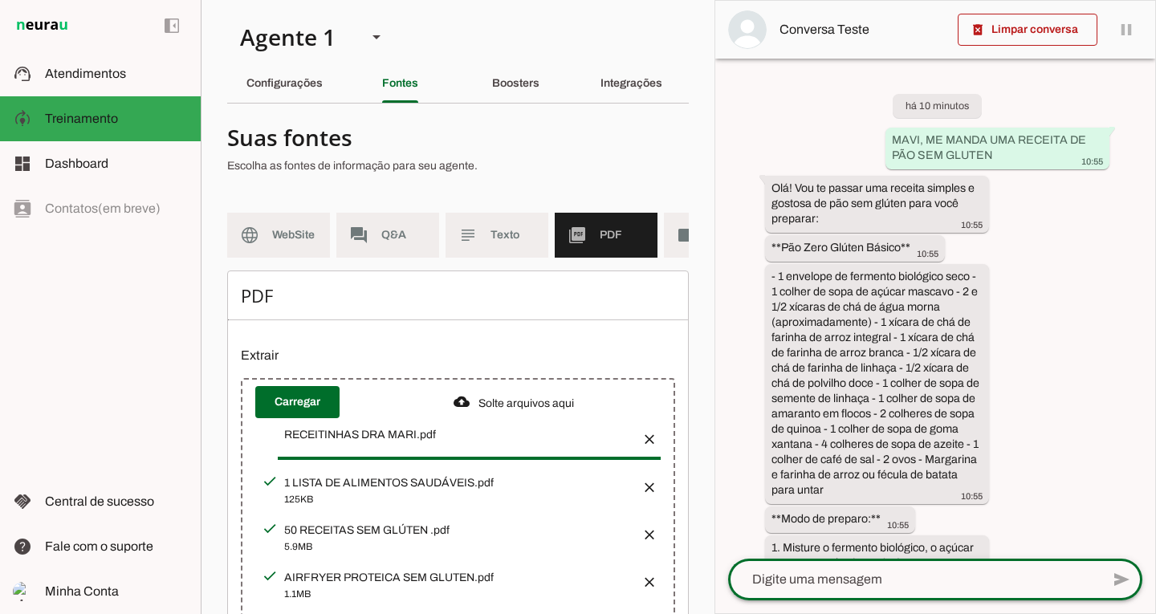
click at [828, 577] on textarea at bounding box center [914, 579] width 373 height 19
type textarea "FALE RECEITA DE COXINHA DO BEM"
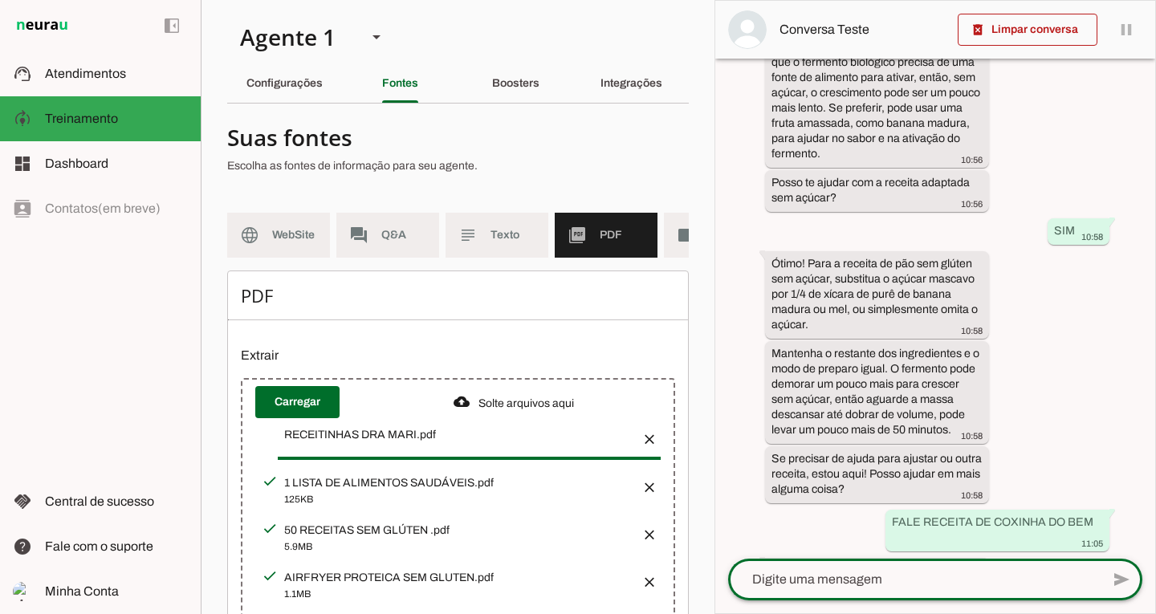
scroll to position [1241, 0]
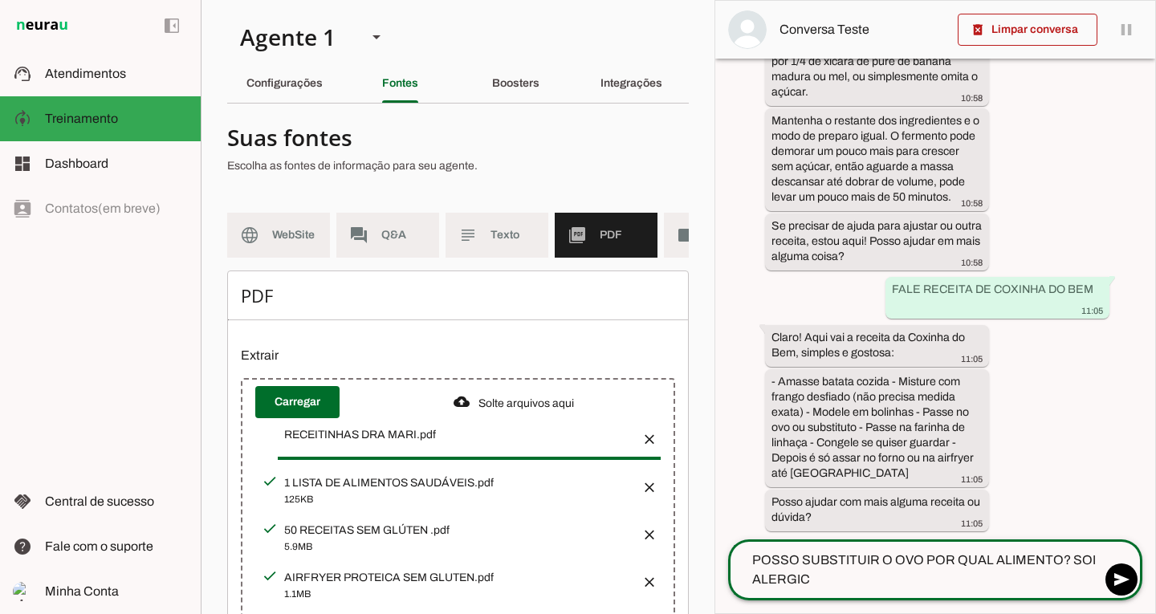
type textarea "POSSO SUBSTITUIR O OVO POR QUAL ALIMENTO? SOI ALERGICA"
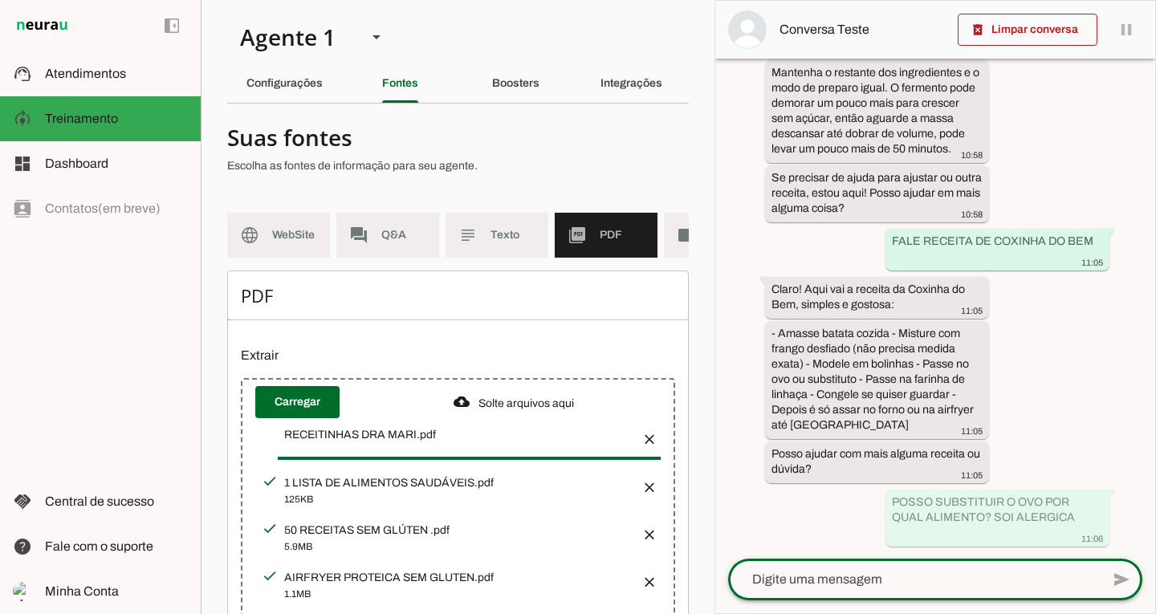
click at [260, 364] on p "Extrair" at bounding box center [458, 355] width 434 height 19
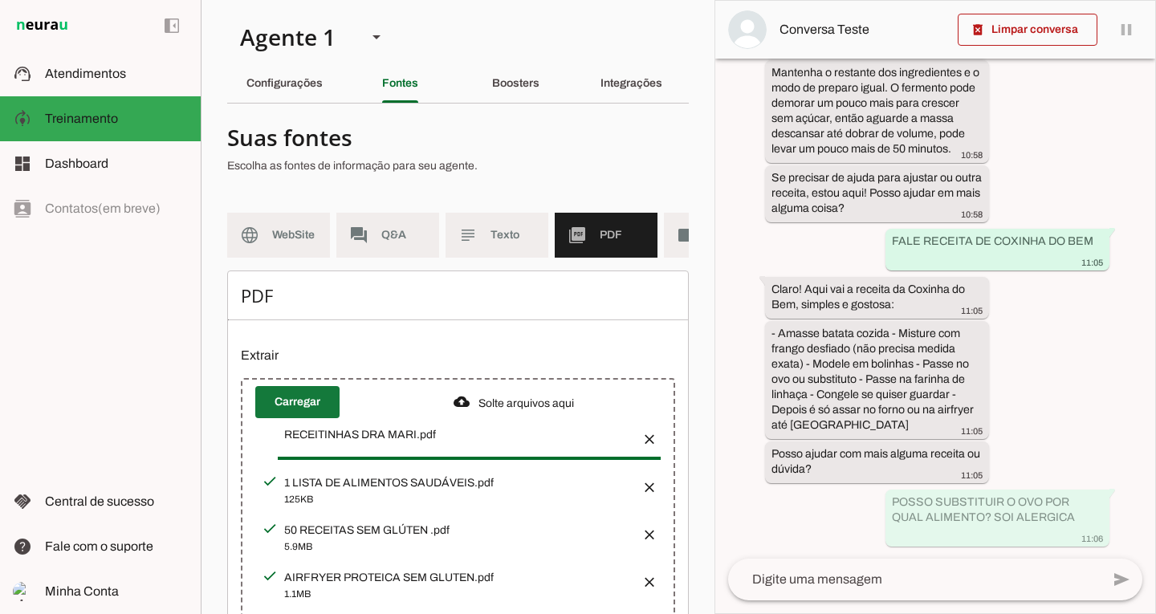
click at [286, 409] on span at bounding box center [297, 402] width 84 height 39
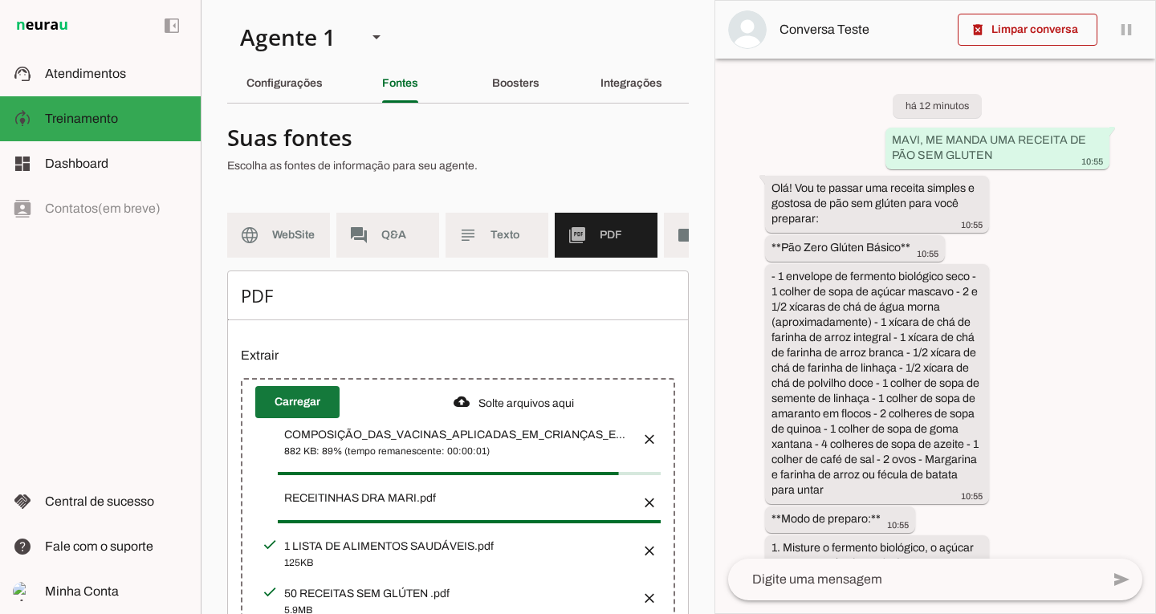
click at [278, 414] on span at bounding box center [297, 402] width 84 height 39
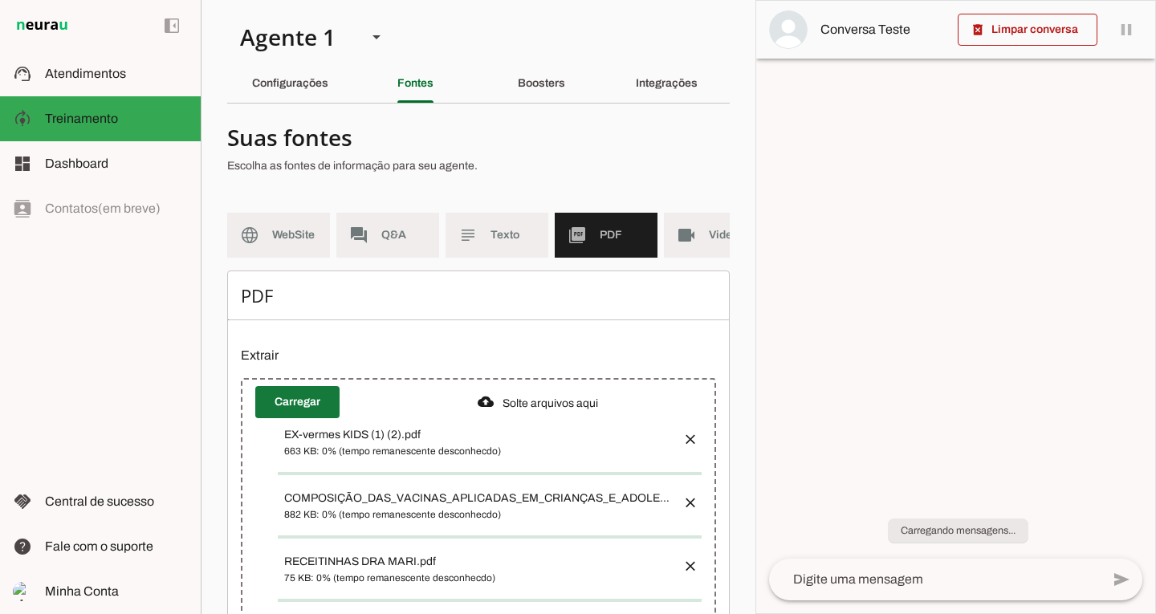
click at [279, 412] on span at bounding box center [297, 402] width 84 height 39
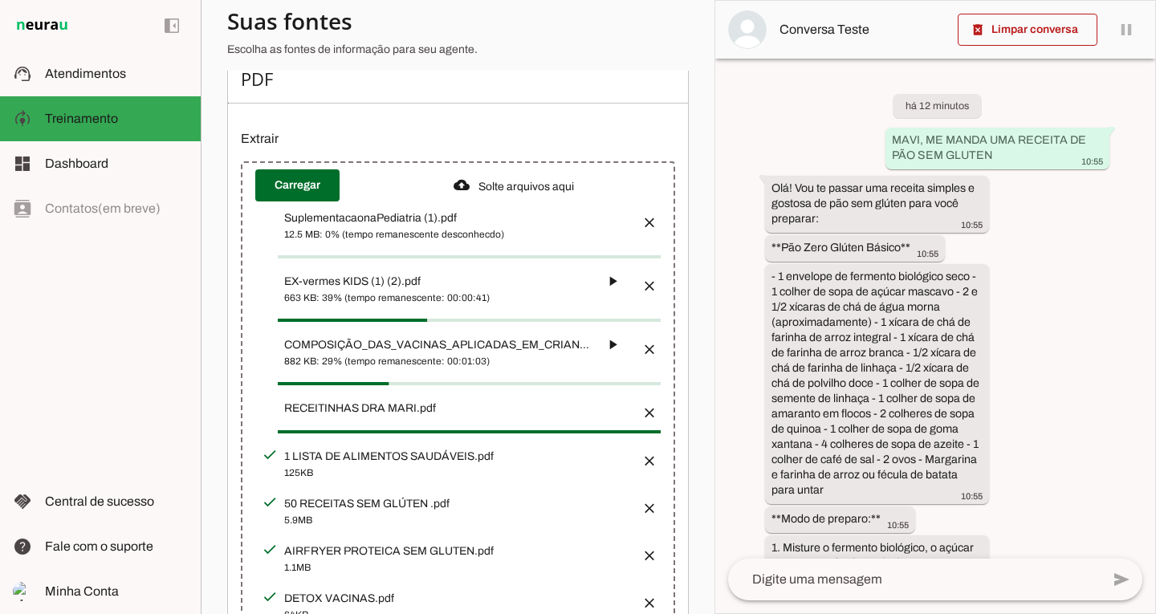
scroll to position [222, 0]
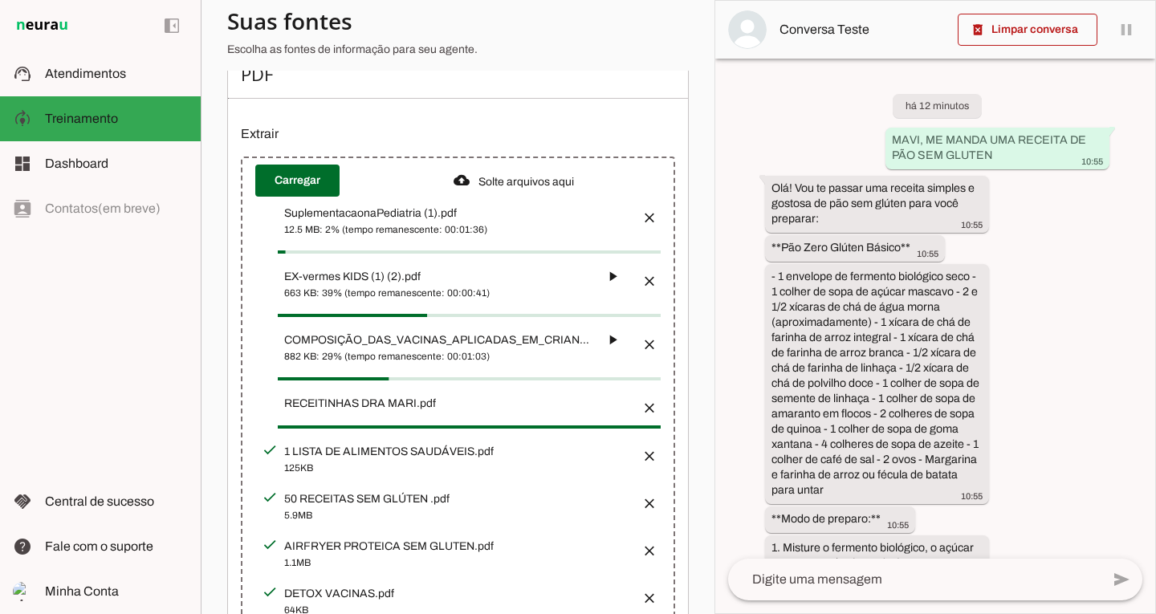
click at [746, 260] on div "há 12 minutos MAVI, ME MANDA UMA RECEITA DE PÃO SEM GLUTEN 10:55 Olá! Vou te pa…" at bounding box center [936, 309] width 440 height 500
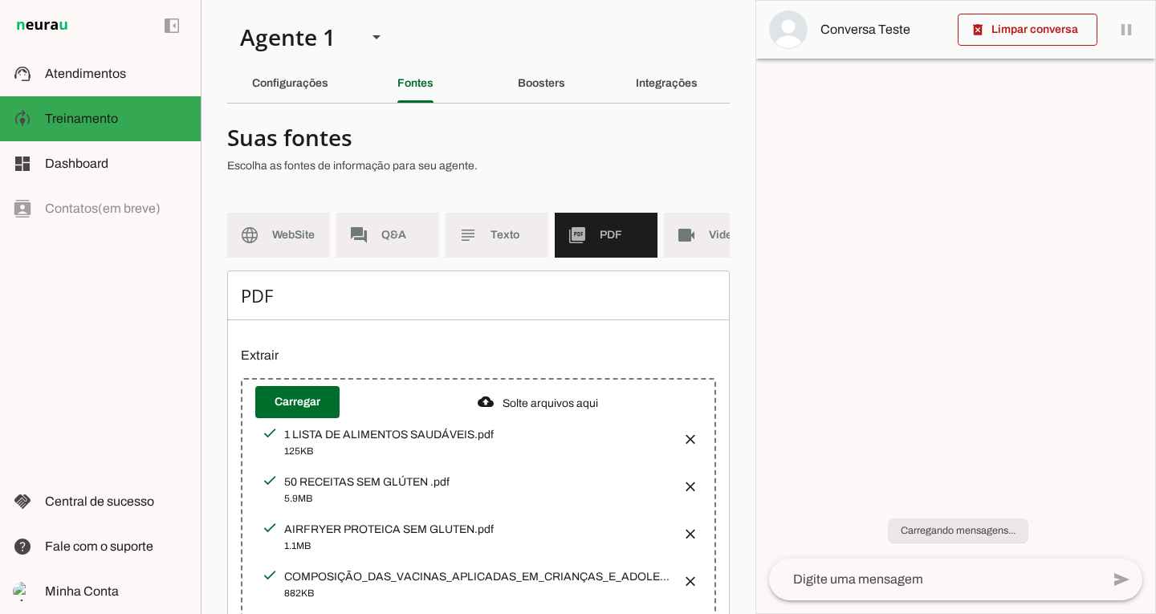
drag, startPoint x: 742, startPoint y: 213, endPoint x: 748, endPoint y: 281, distance: 68.5
click at [748, 281] on section "Agente 1 Criar Agente Você atingiu o limite de IAs Neurau permitidas. Atualize …" at bounding box center [478, 307] width 555 height 614
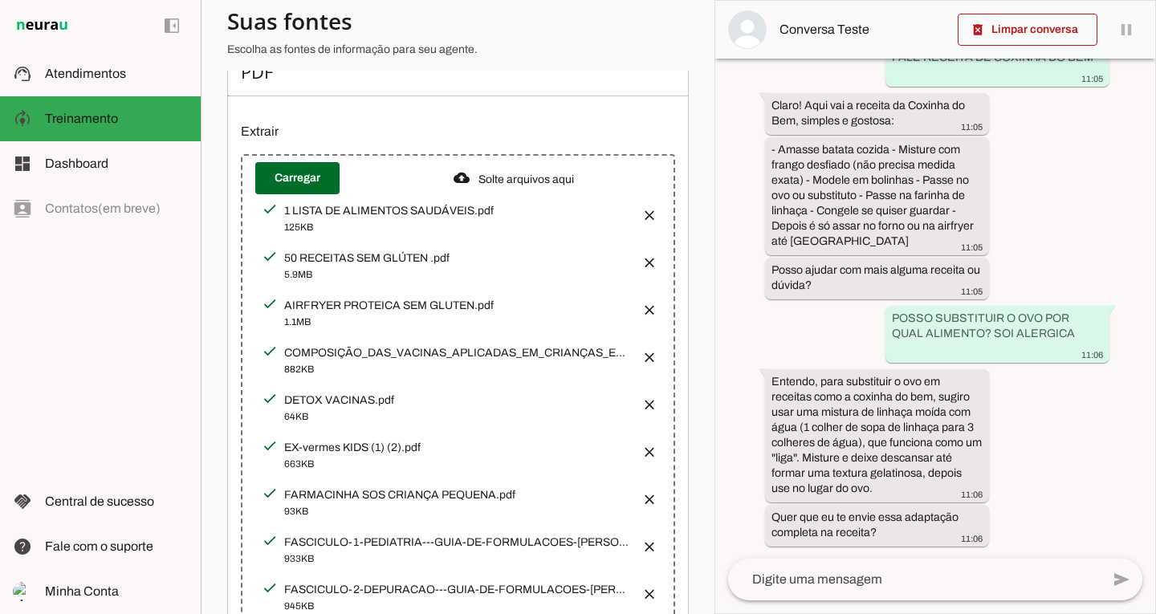
scroll to position [221, 0]
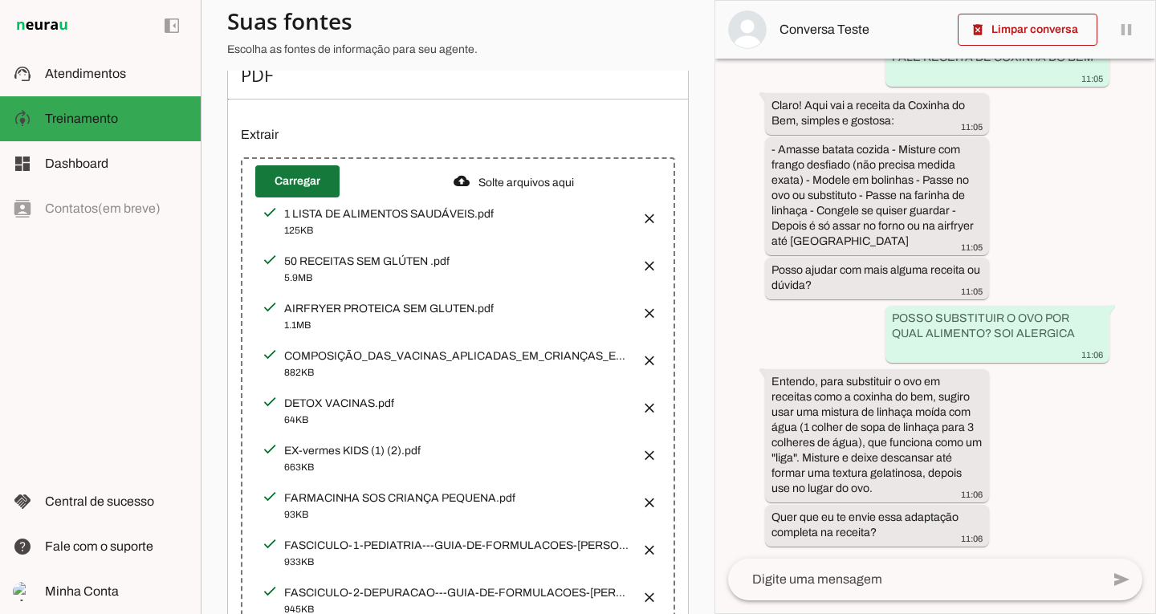
click at [305, 192] on span at bounding box center [297, 181] width 84 height 39
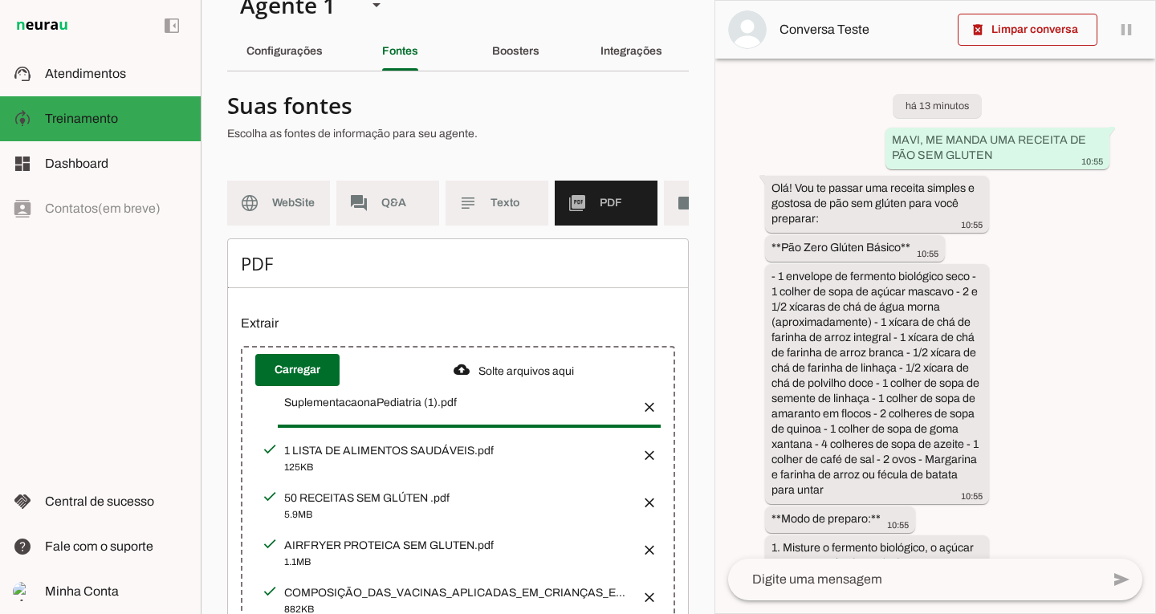
scroll to position [10, 0]
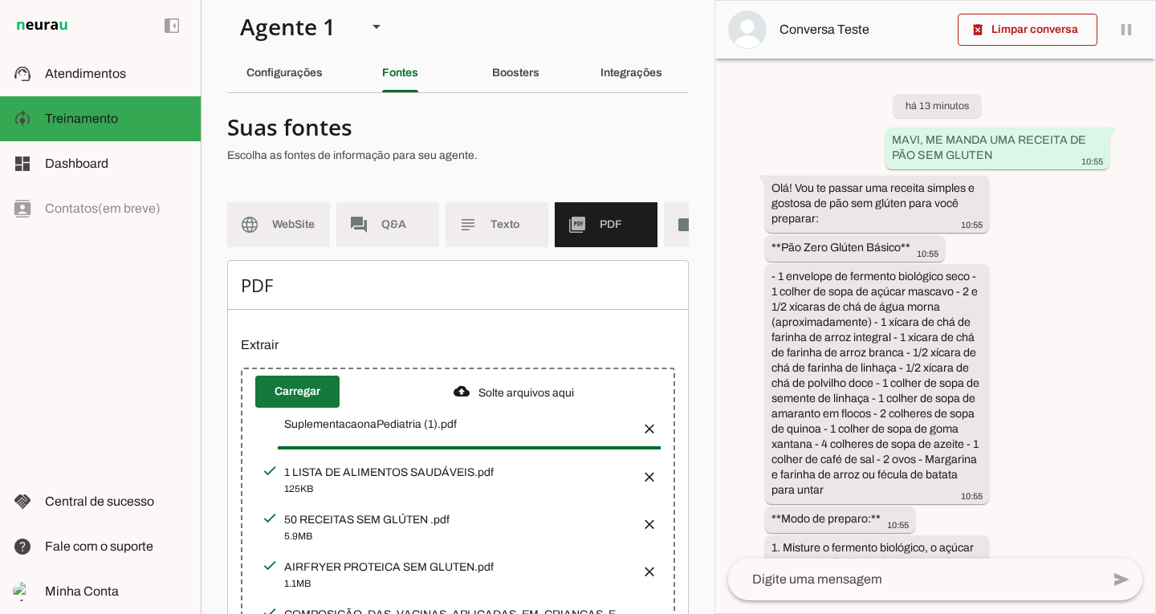
click at [307, 411] on span at bounding box center [297, 392] width 84 height 39
